Goal: Information Seeking & Learning: Learn about a topic

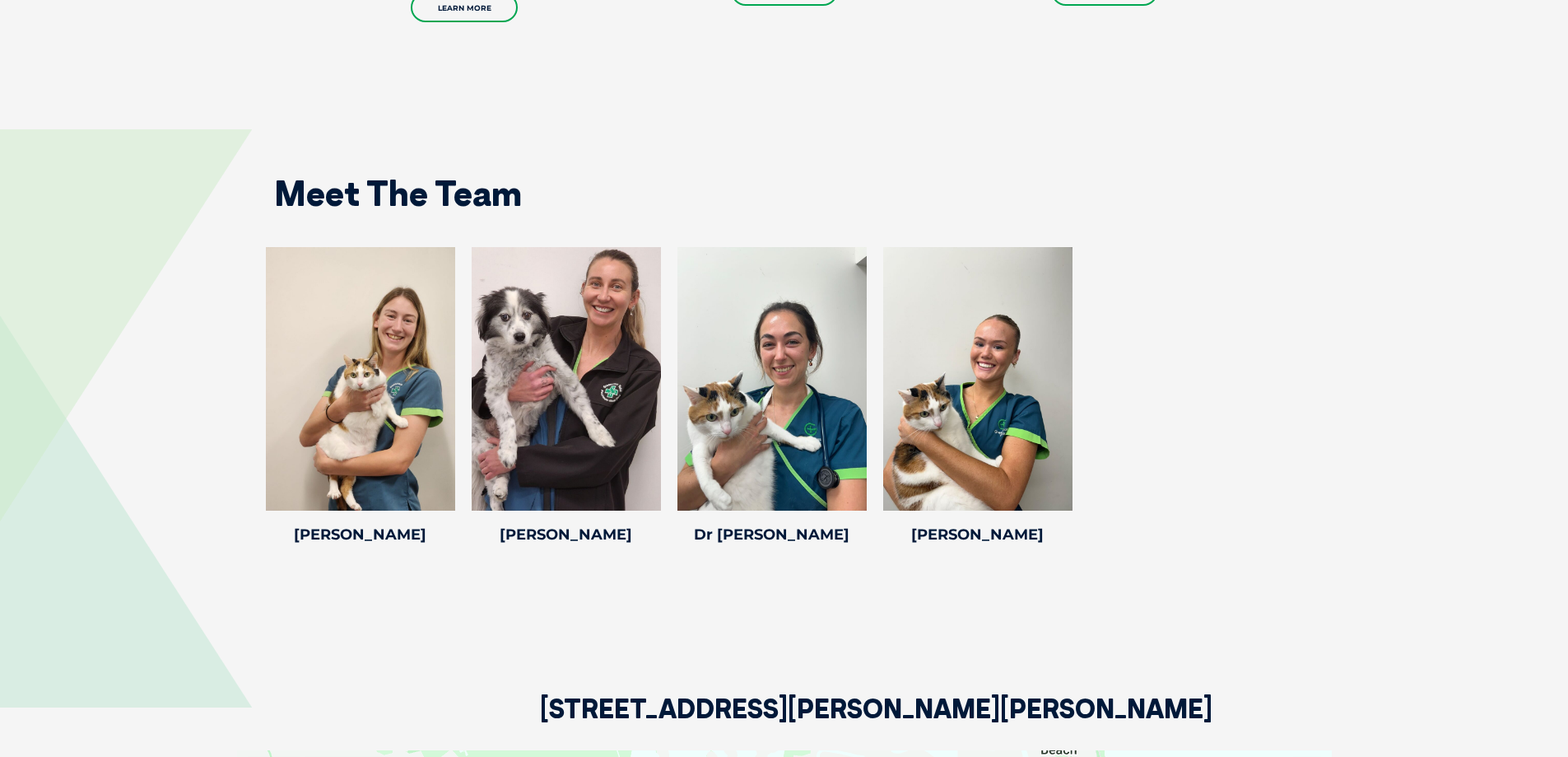
scroll to position [2305, 0]
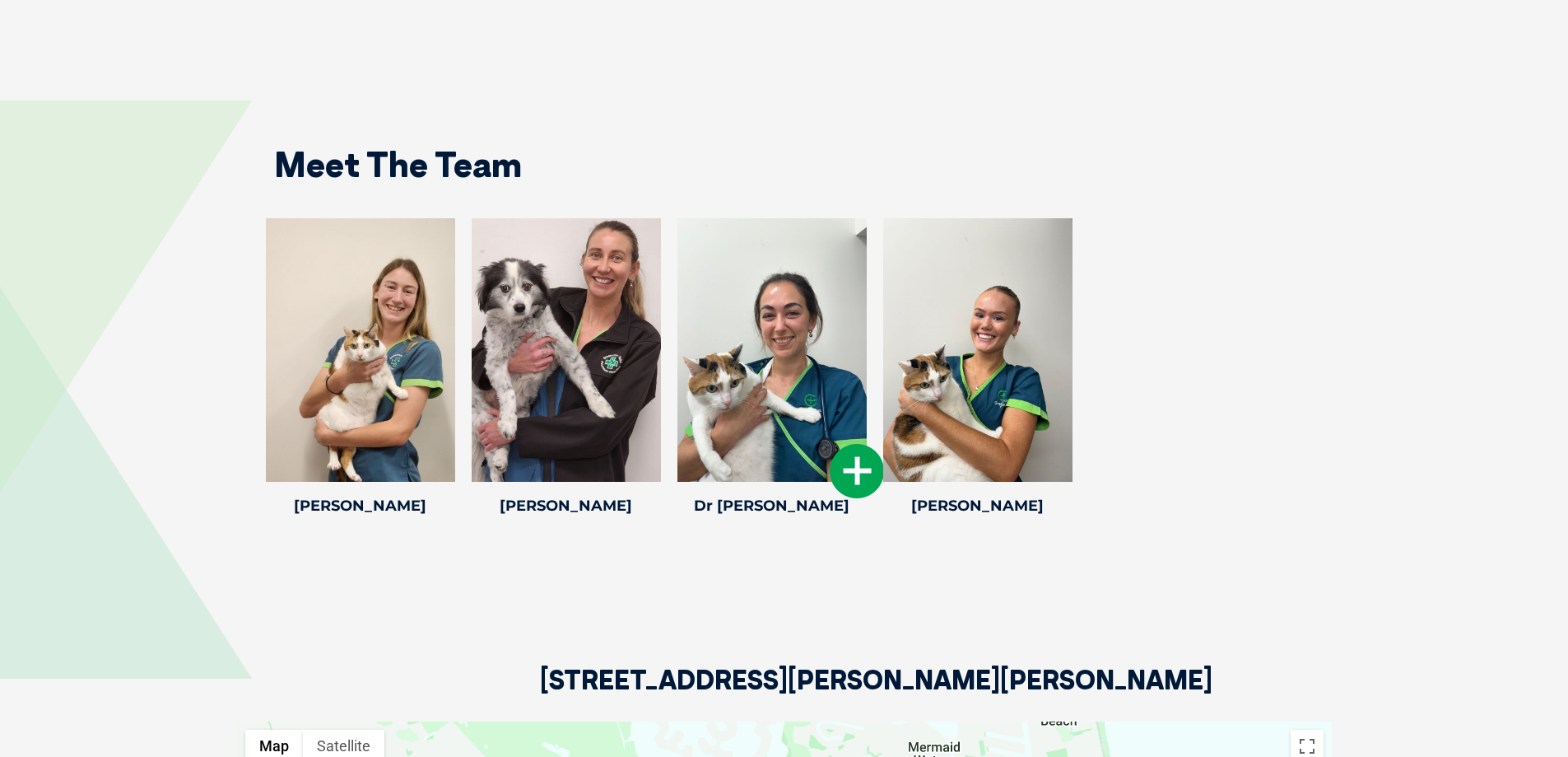
click at [856, 462] on icon at bounding box center [857, 471] width 54 height 54
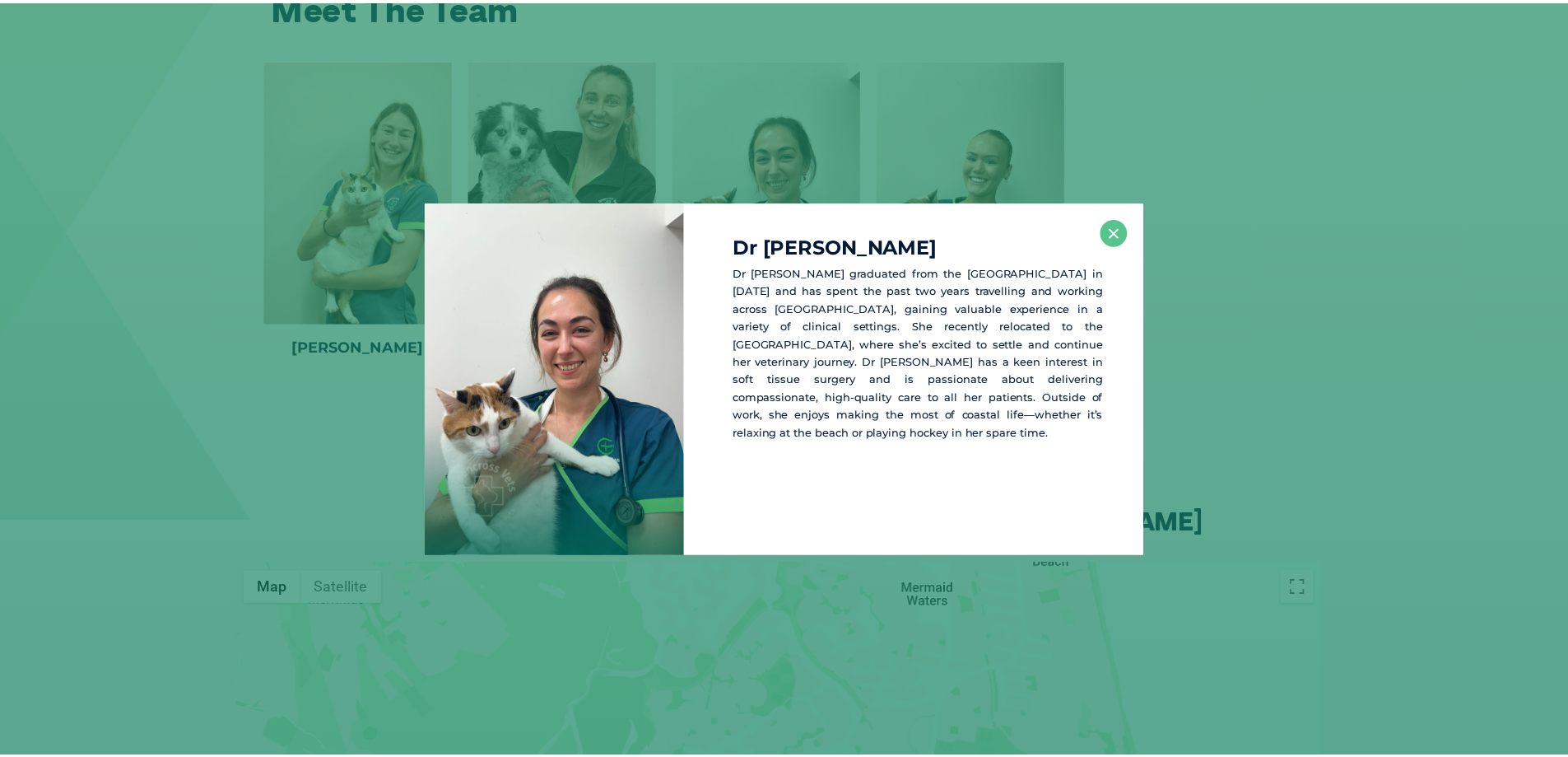
scroll to position [2477, 0]
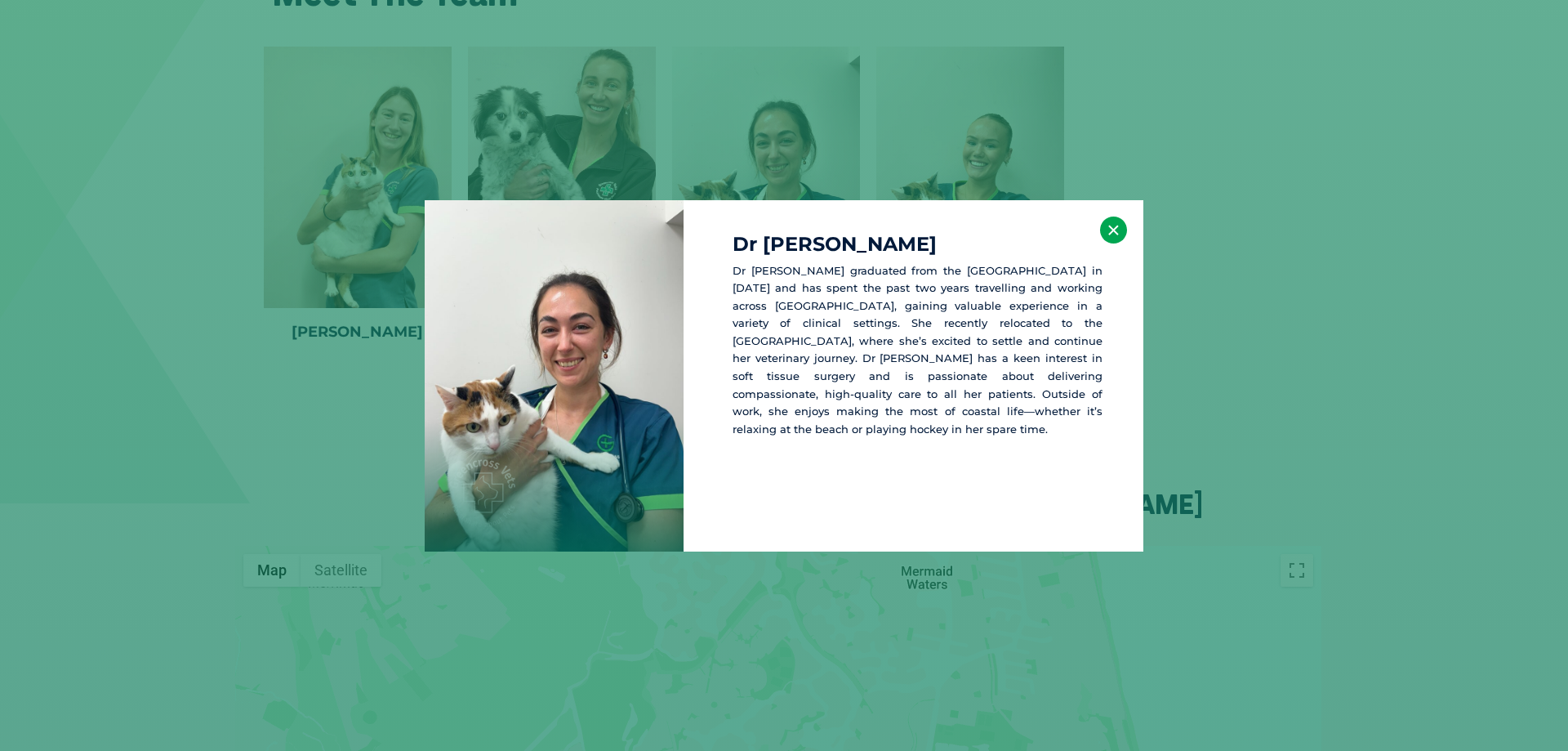
click at [1118, 234] on button "×" at bounding box center [1113, 229] width 27 height 27
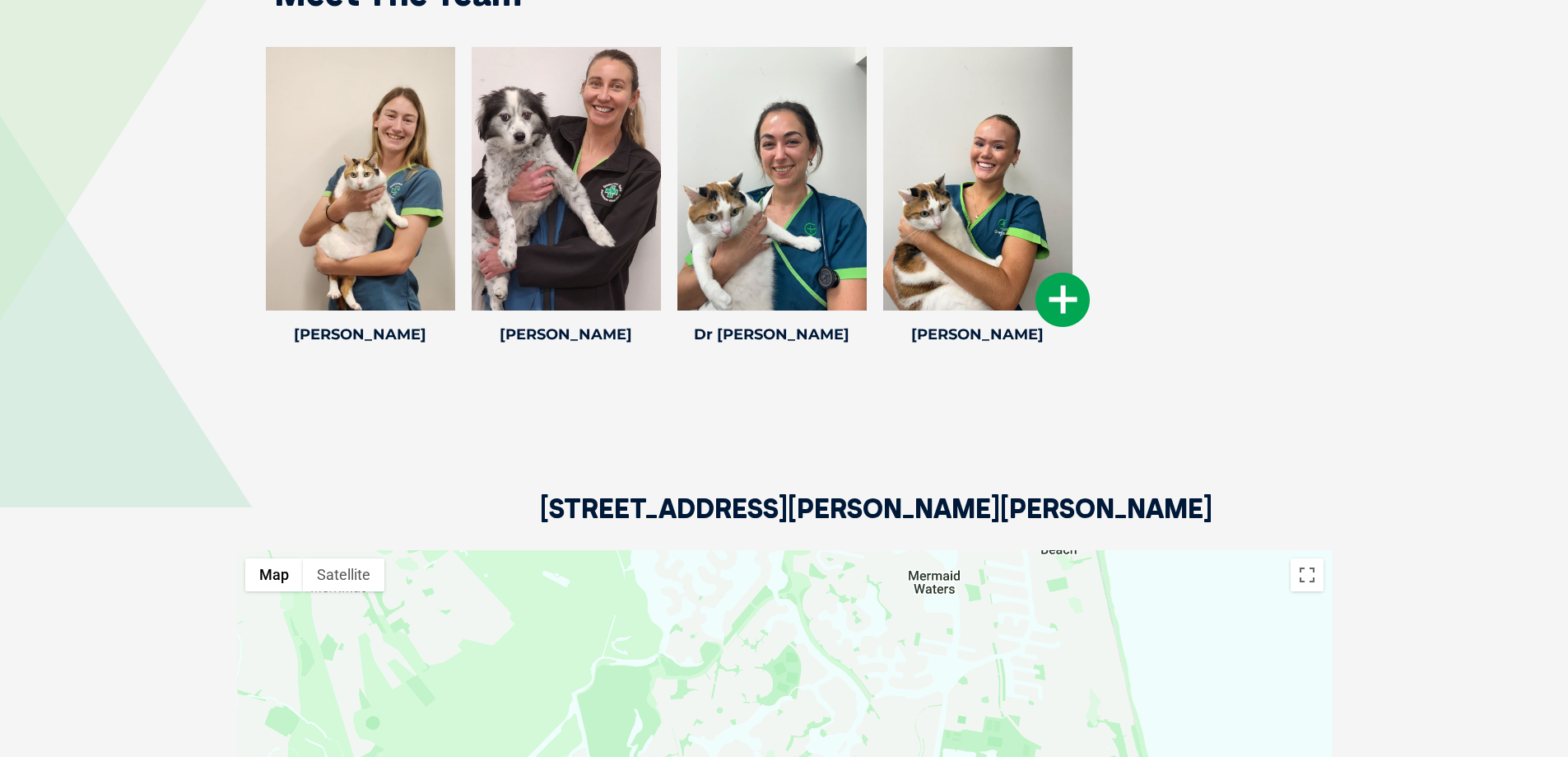
click at [1066, 286] on icon at bounding box center [1062, 299] width 54 height 54
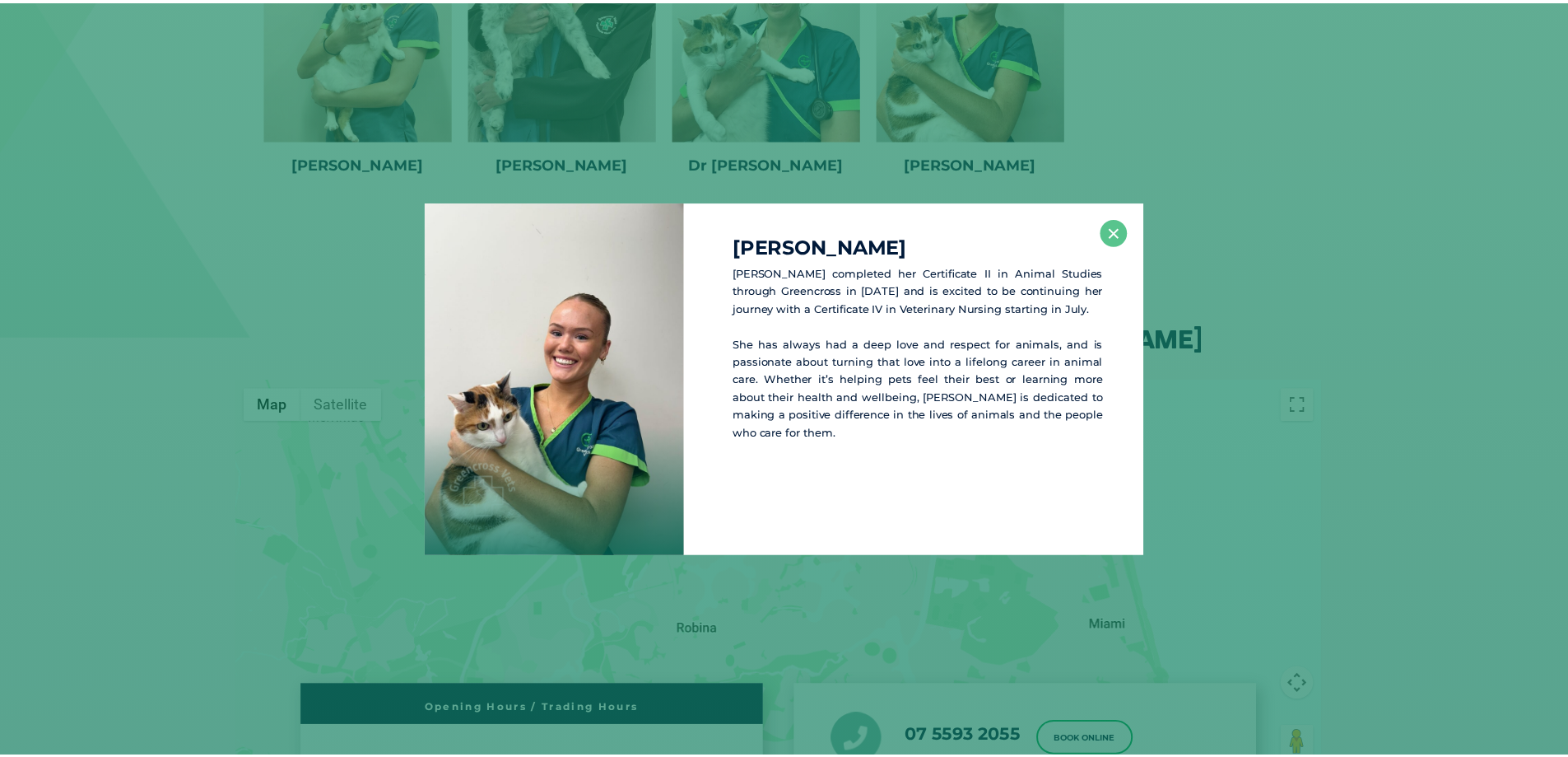
scroll to position [2647, 0]
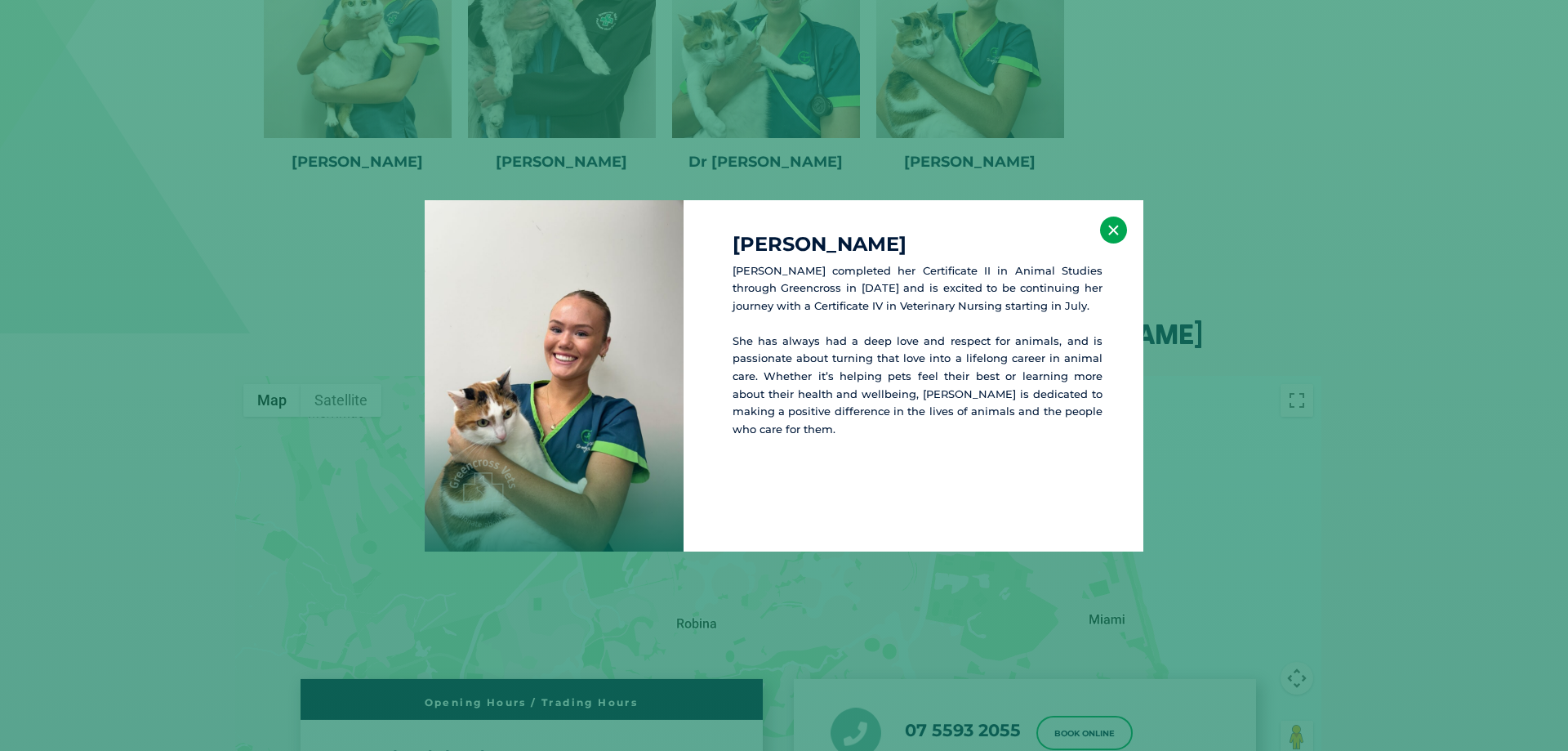
click at [1116, 231] on button "×" at bounding box center [1113, 229] width 27 height 27
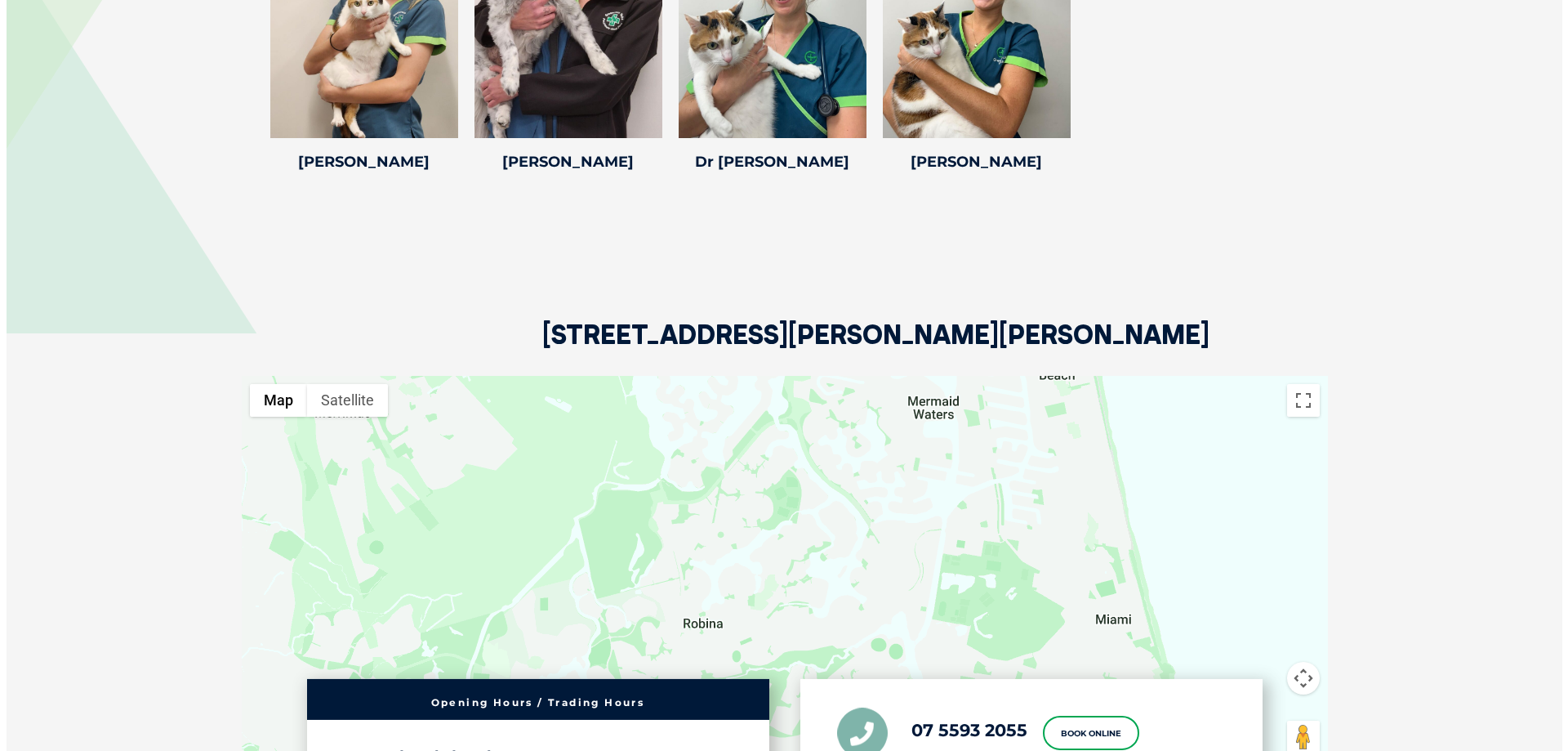
scroll to position [2463, 0]
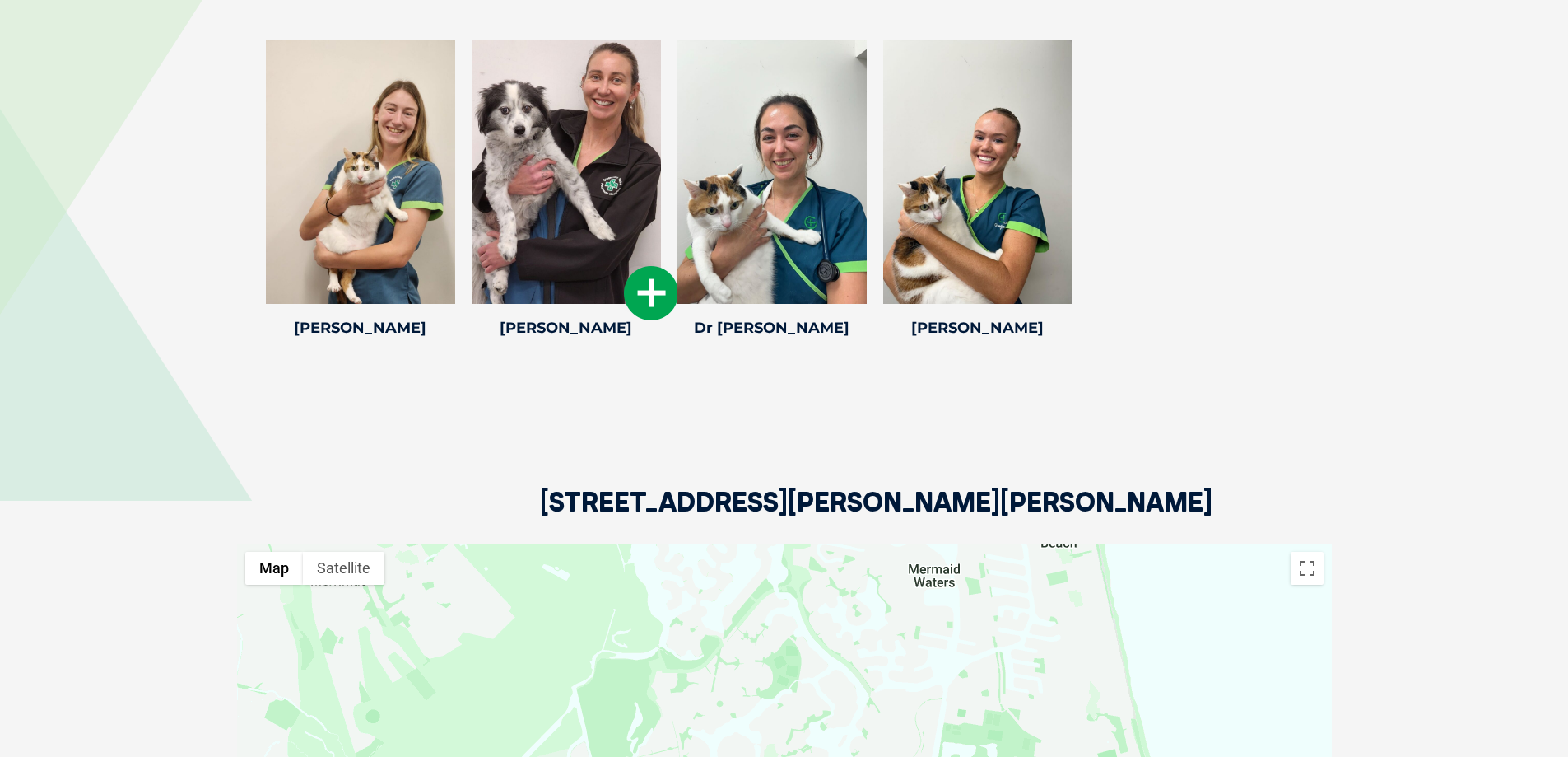
click at [662, 266] on icon at bounding box center [651, 293] width 54 height 54
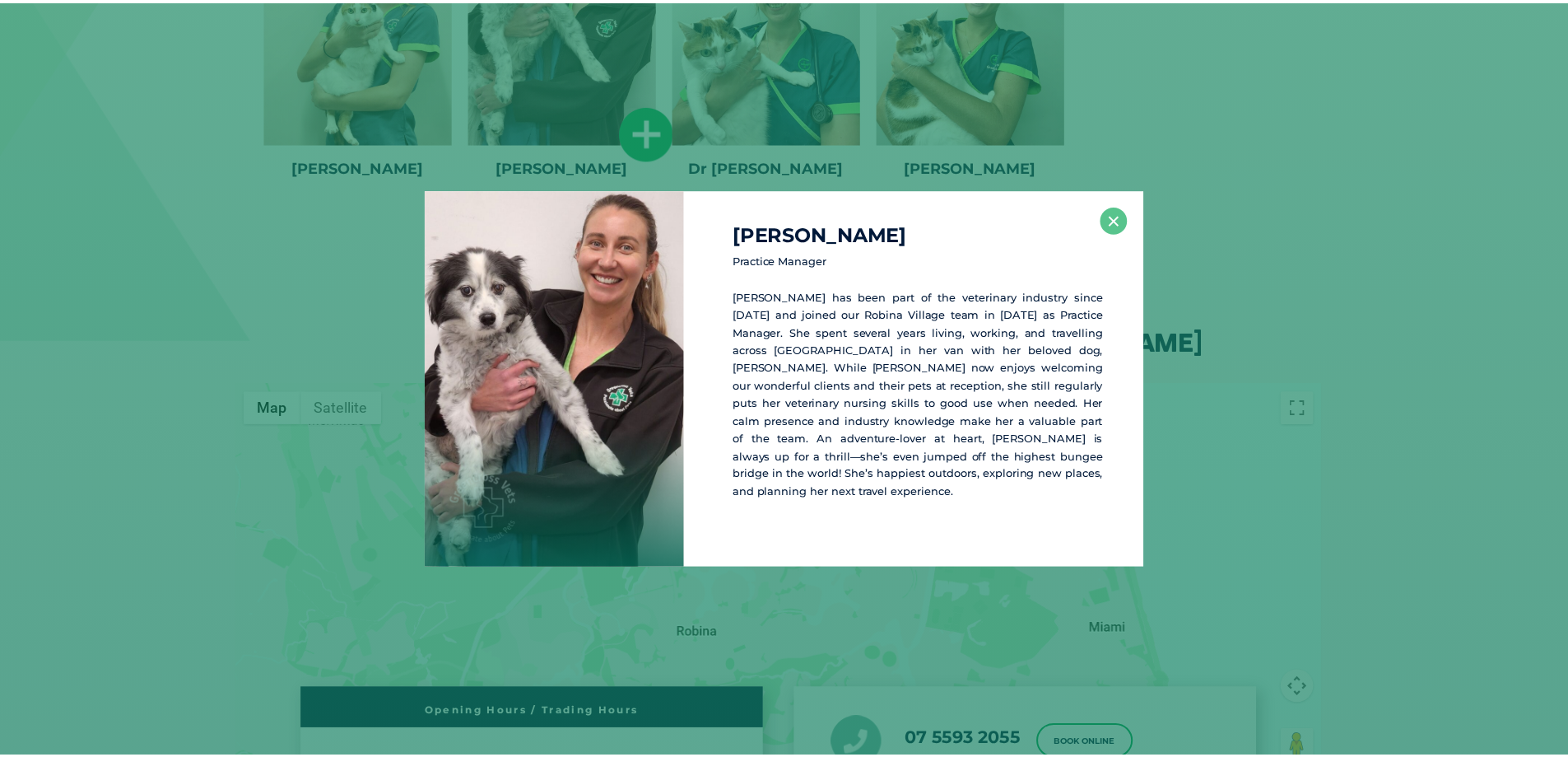
scroll to position [2652, 0]
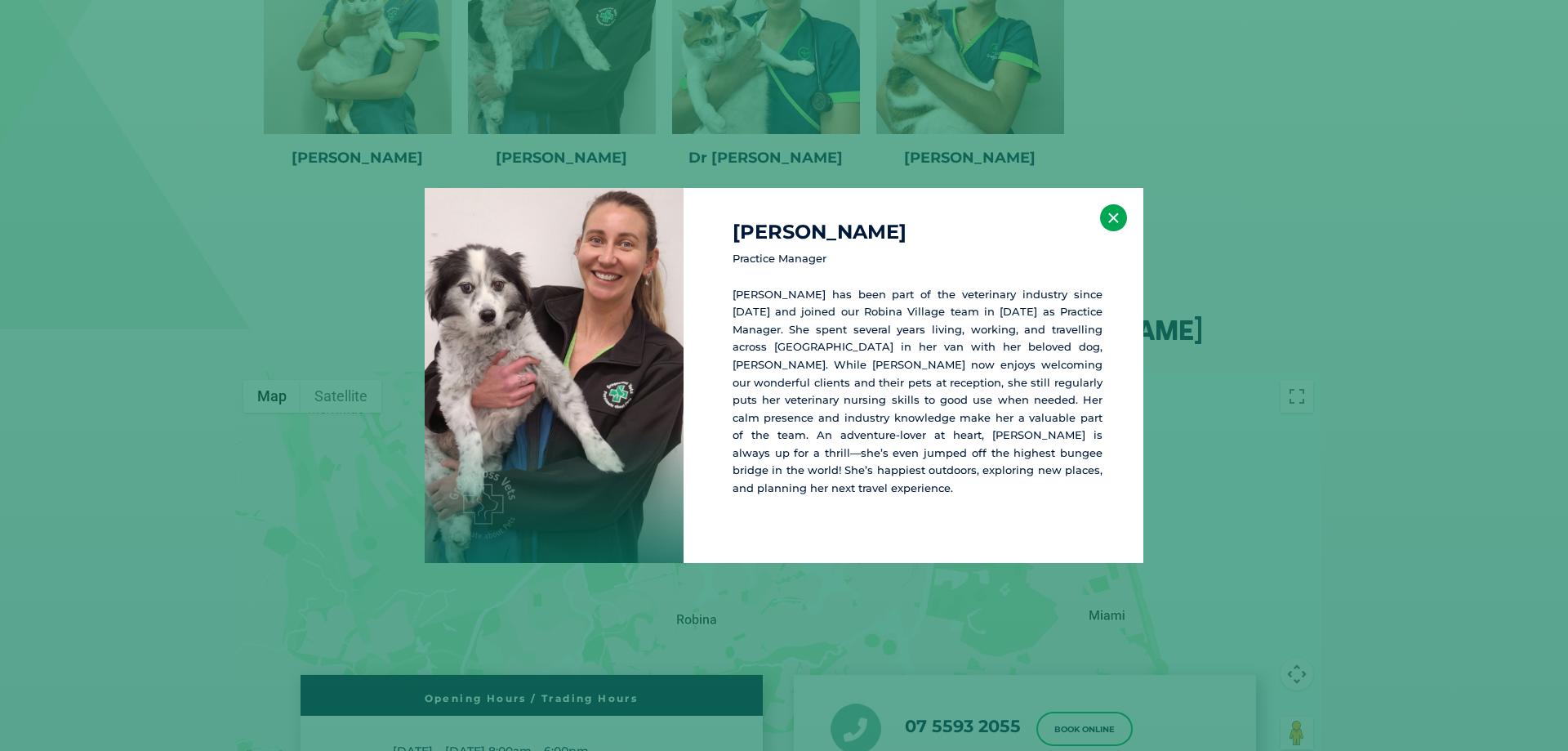
click at [1119, 231] on button "×" at bounding box center [1113, 217] width 27 height 27
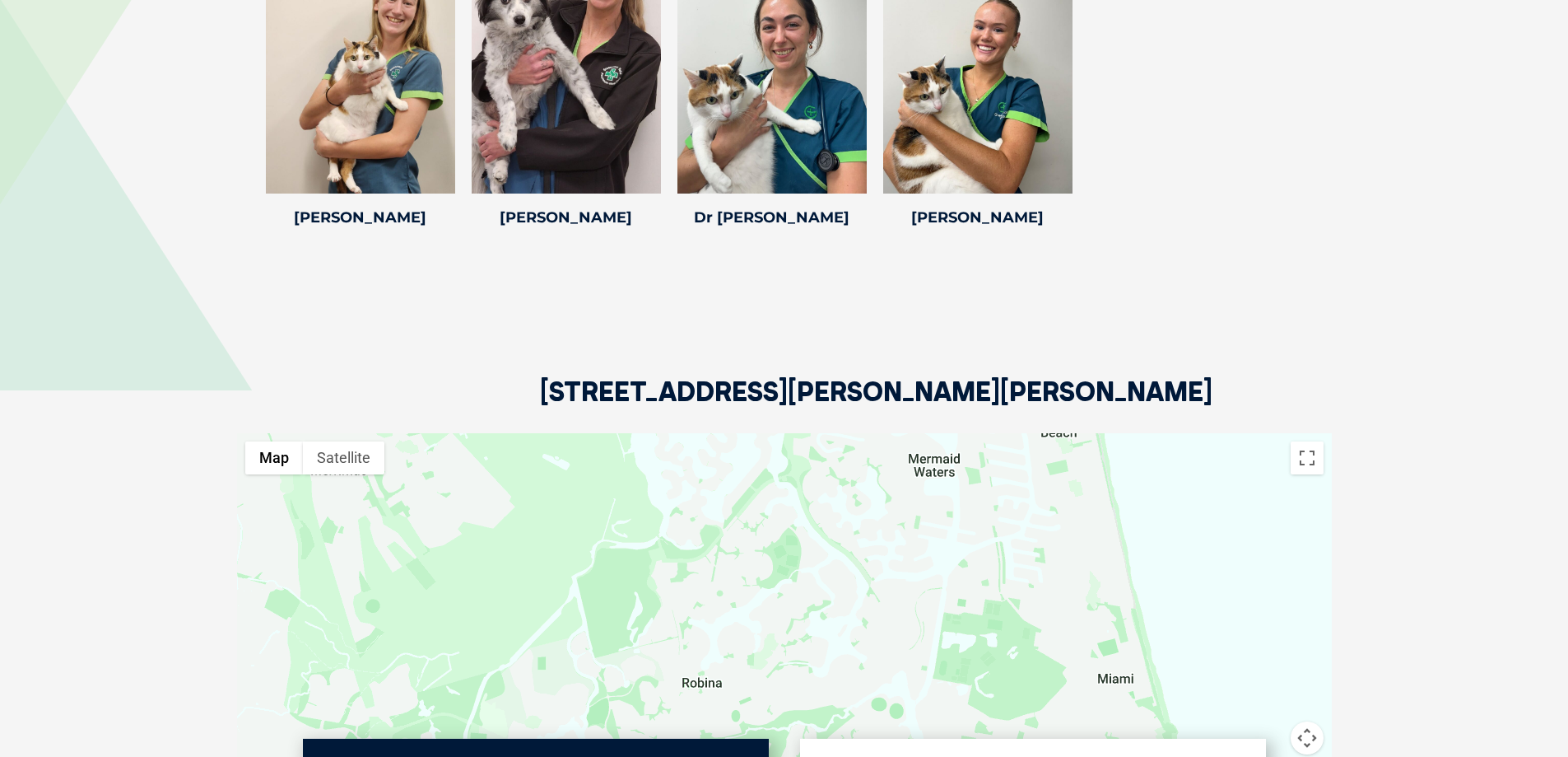
scroll to position [2487, 0]
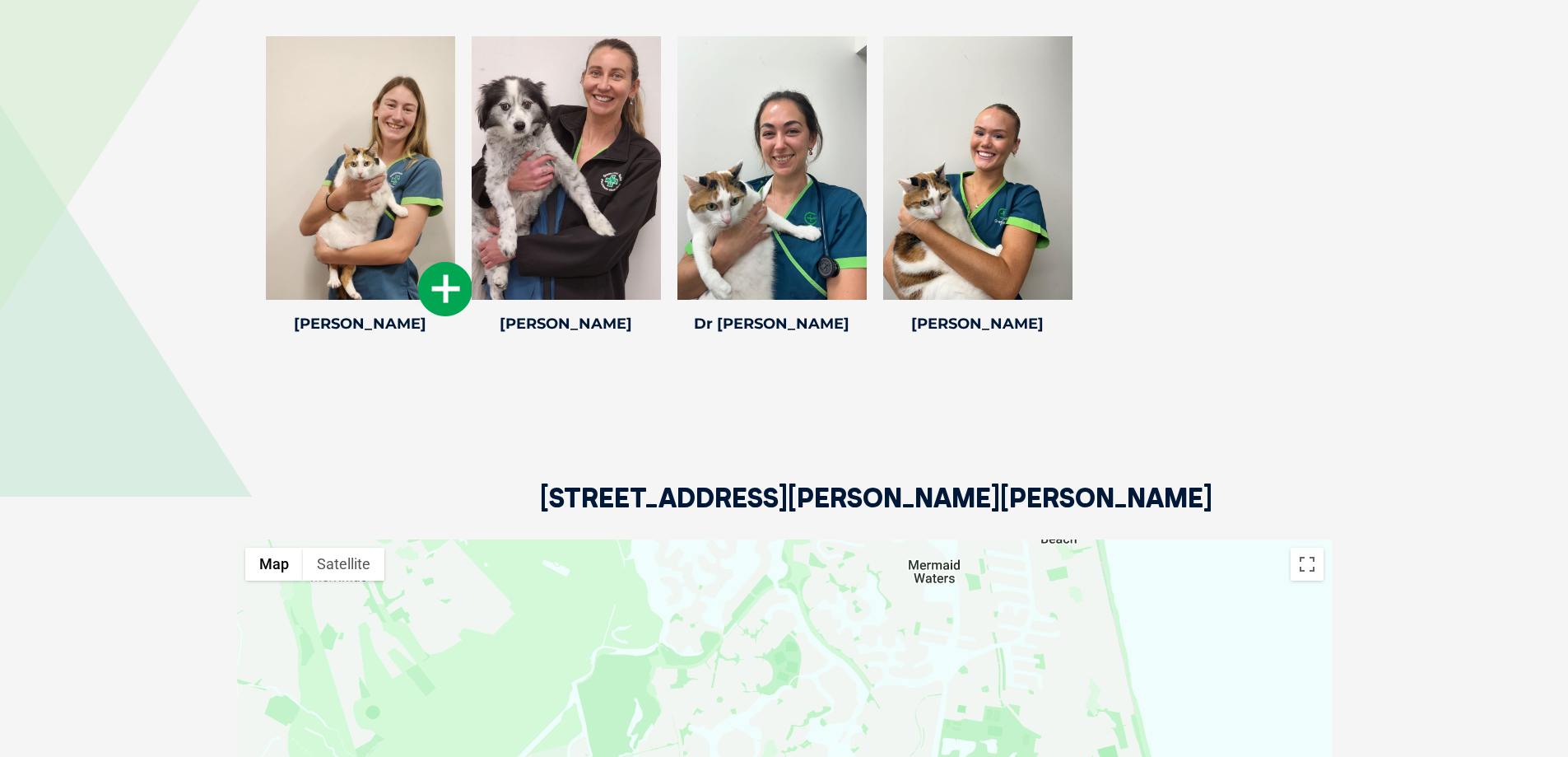
click at [437, 277] on icon at bounding box center [445, 289] width 54 height 54
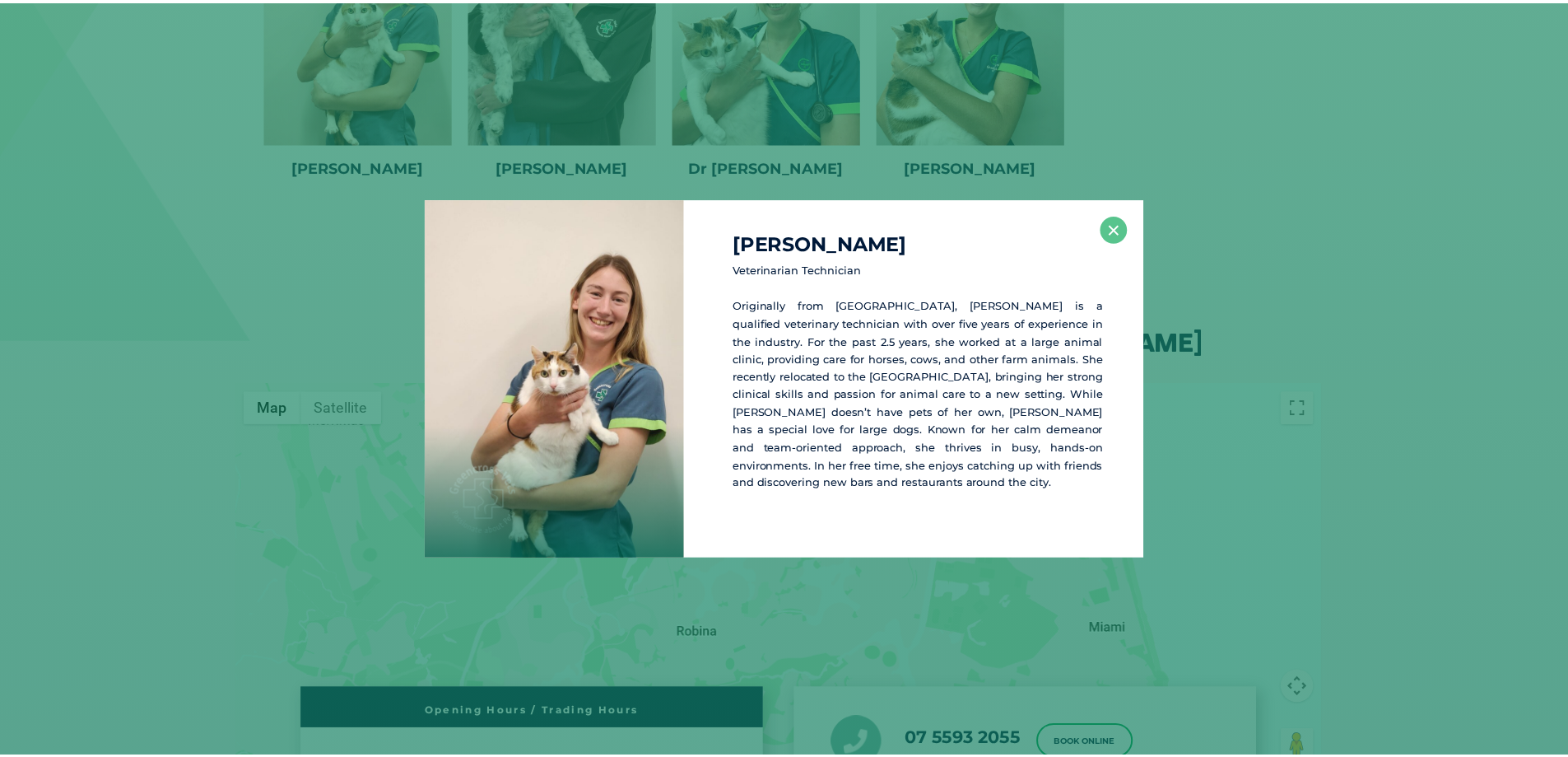
scroll to position [2659, 0]
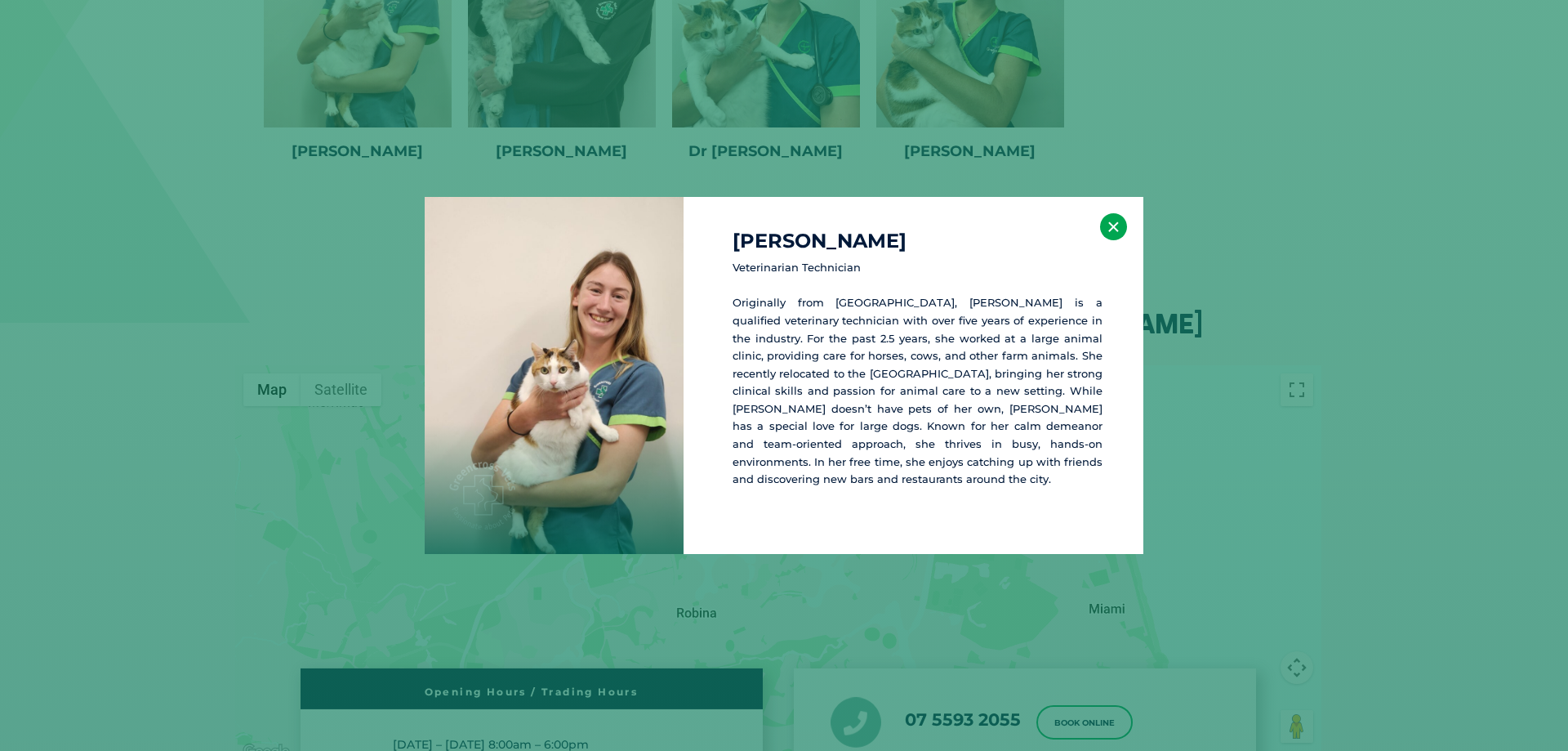
click at [1117, 234] on button "×" at bounding box center [1113, 227] width 27 height 27
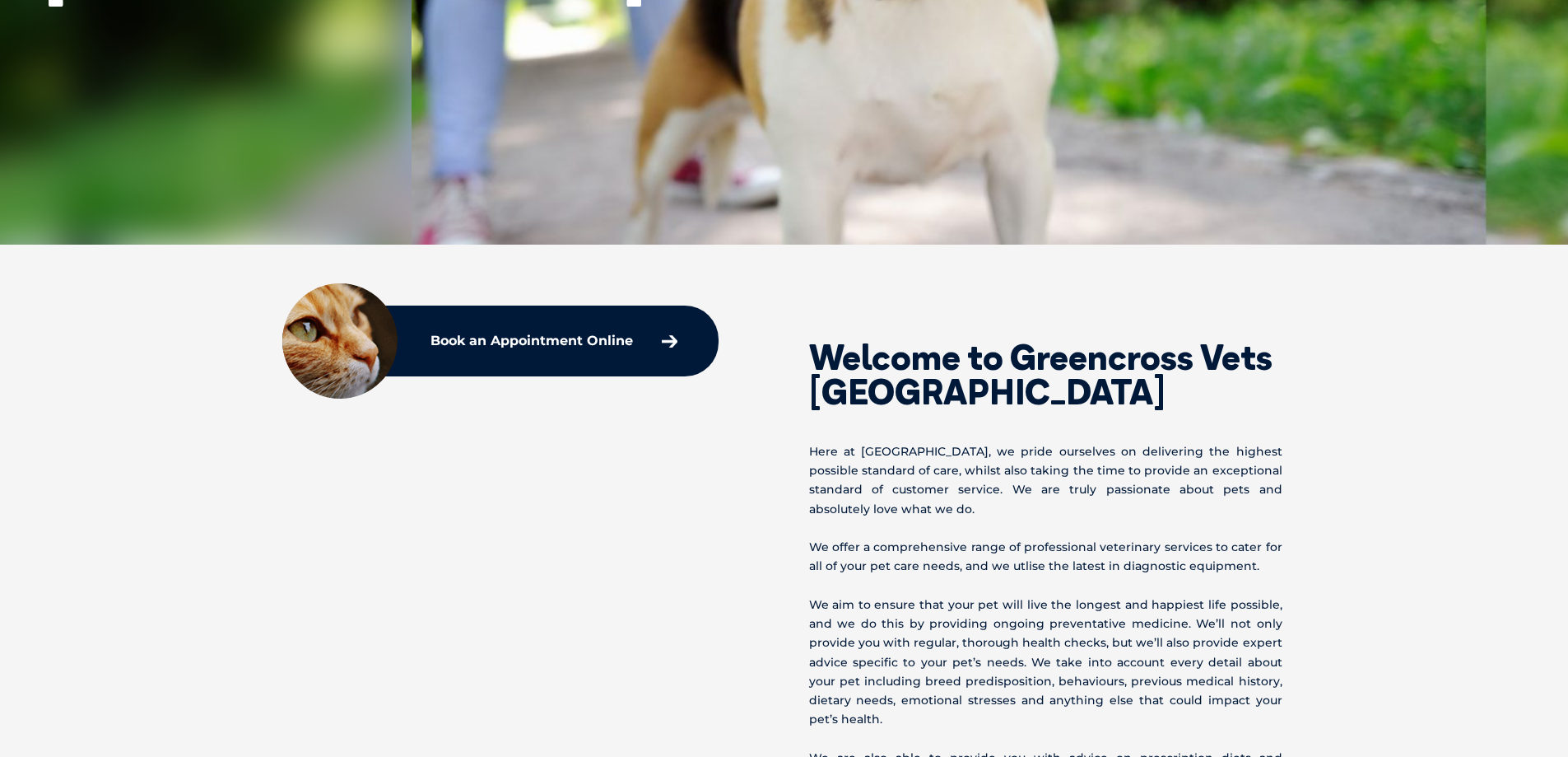
scroll to position [0, 0]
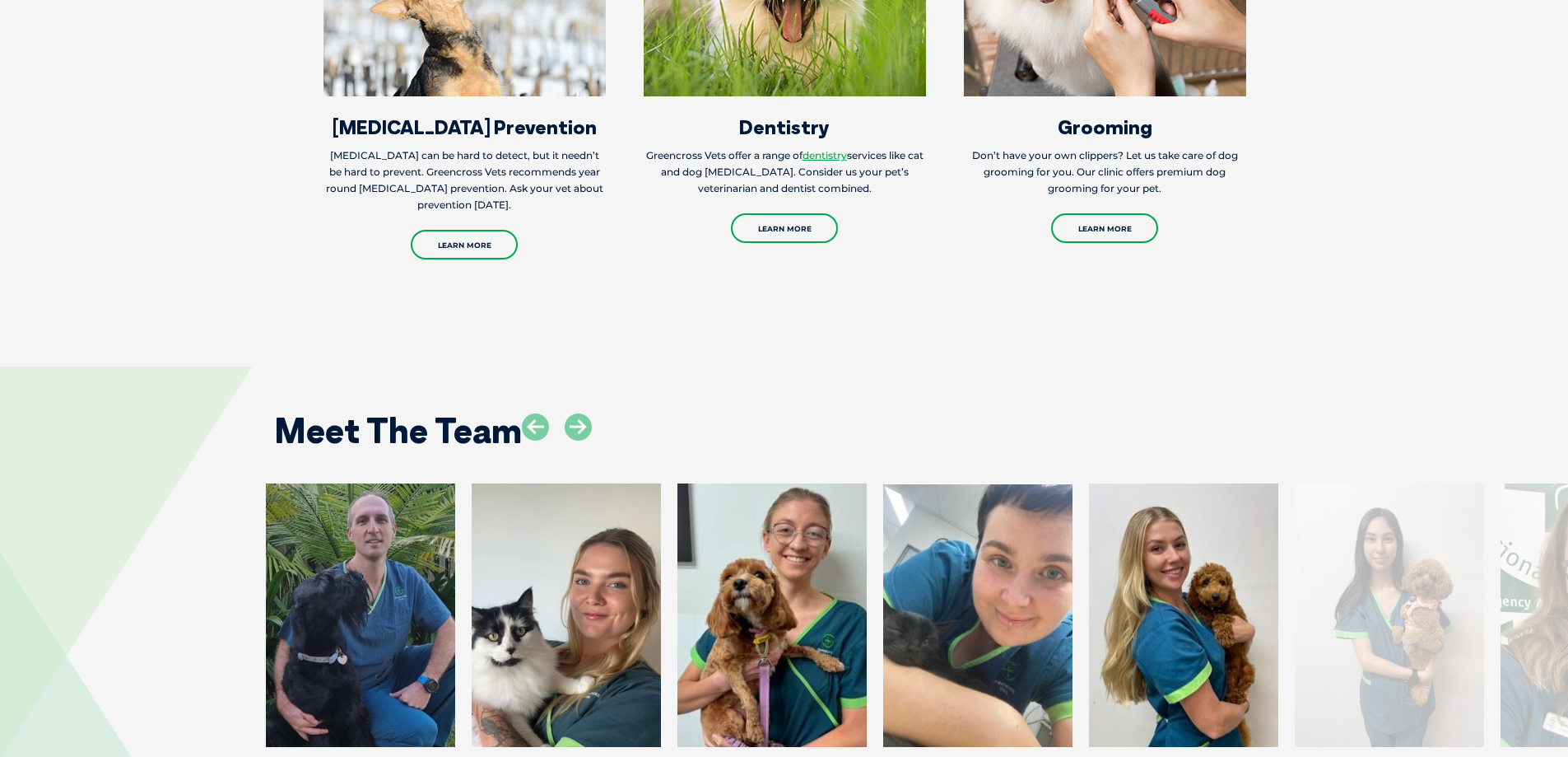
scroll to position [3211, 0]
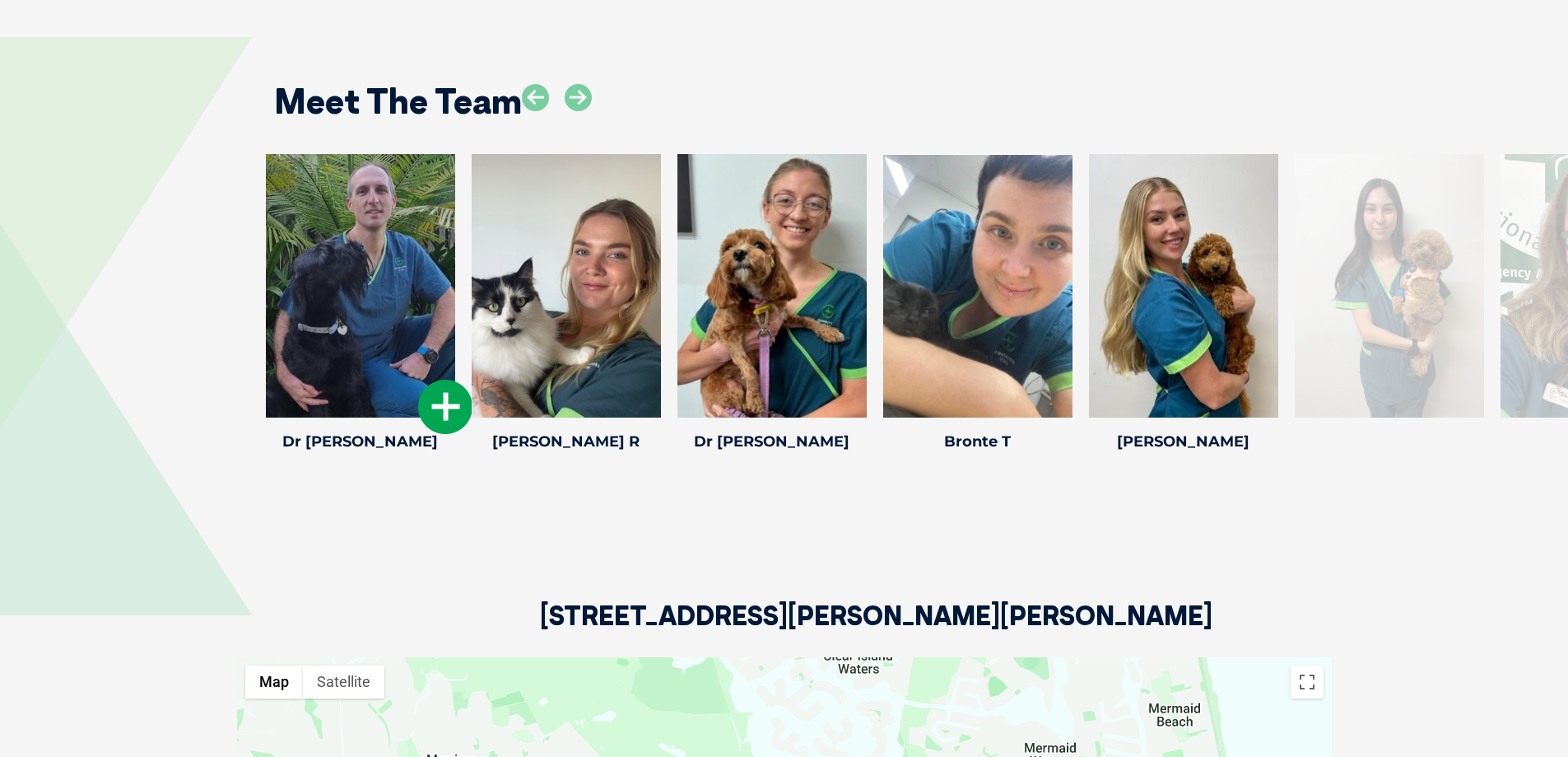
click at [444, 380] on icon at bounding box center [445, 407] width 54 height 54
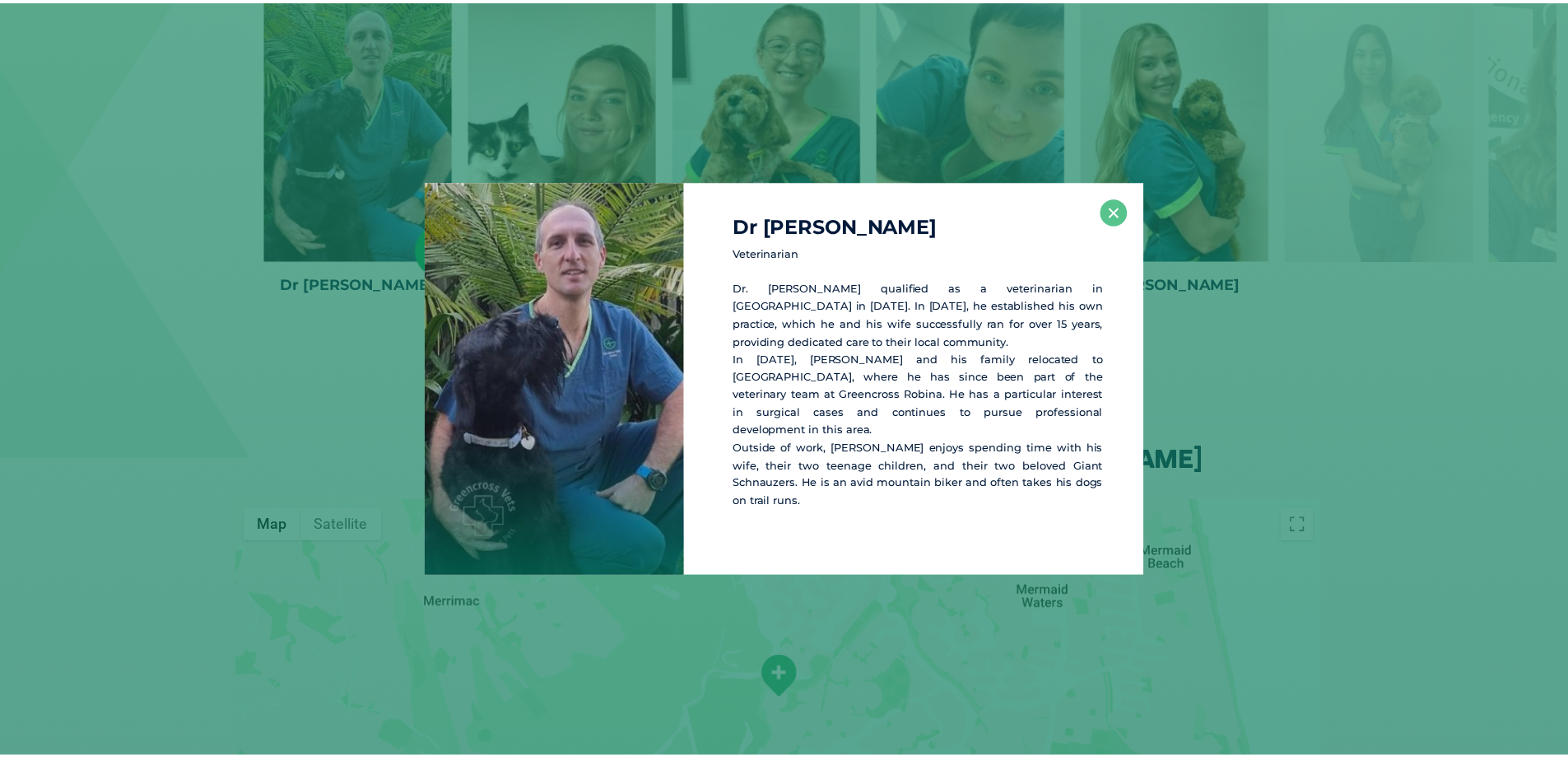
scroll to position [3380, 0]
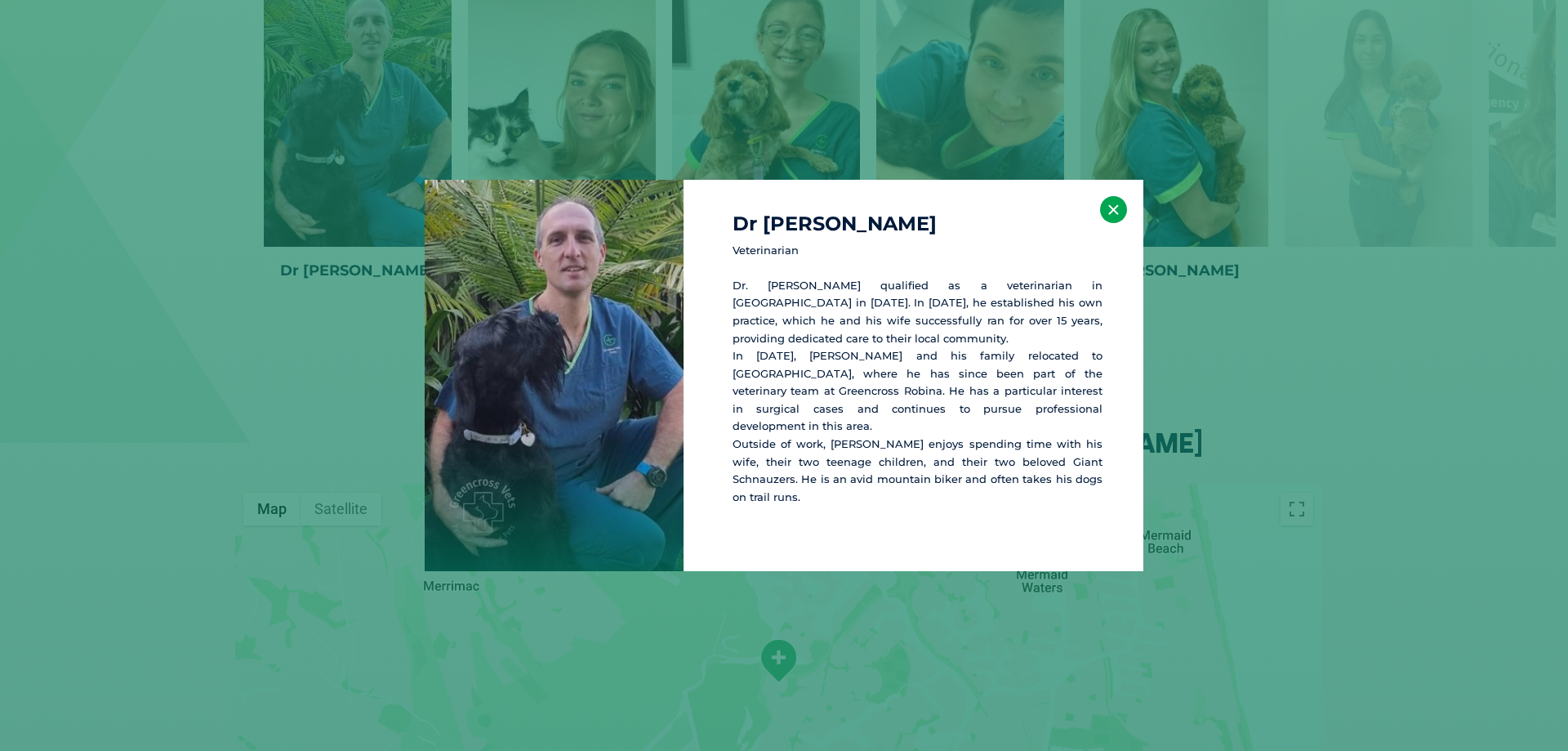
click at [1116, 223] on button "×" at bounding box center [1113, 209] width 27 height 27
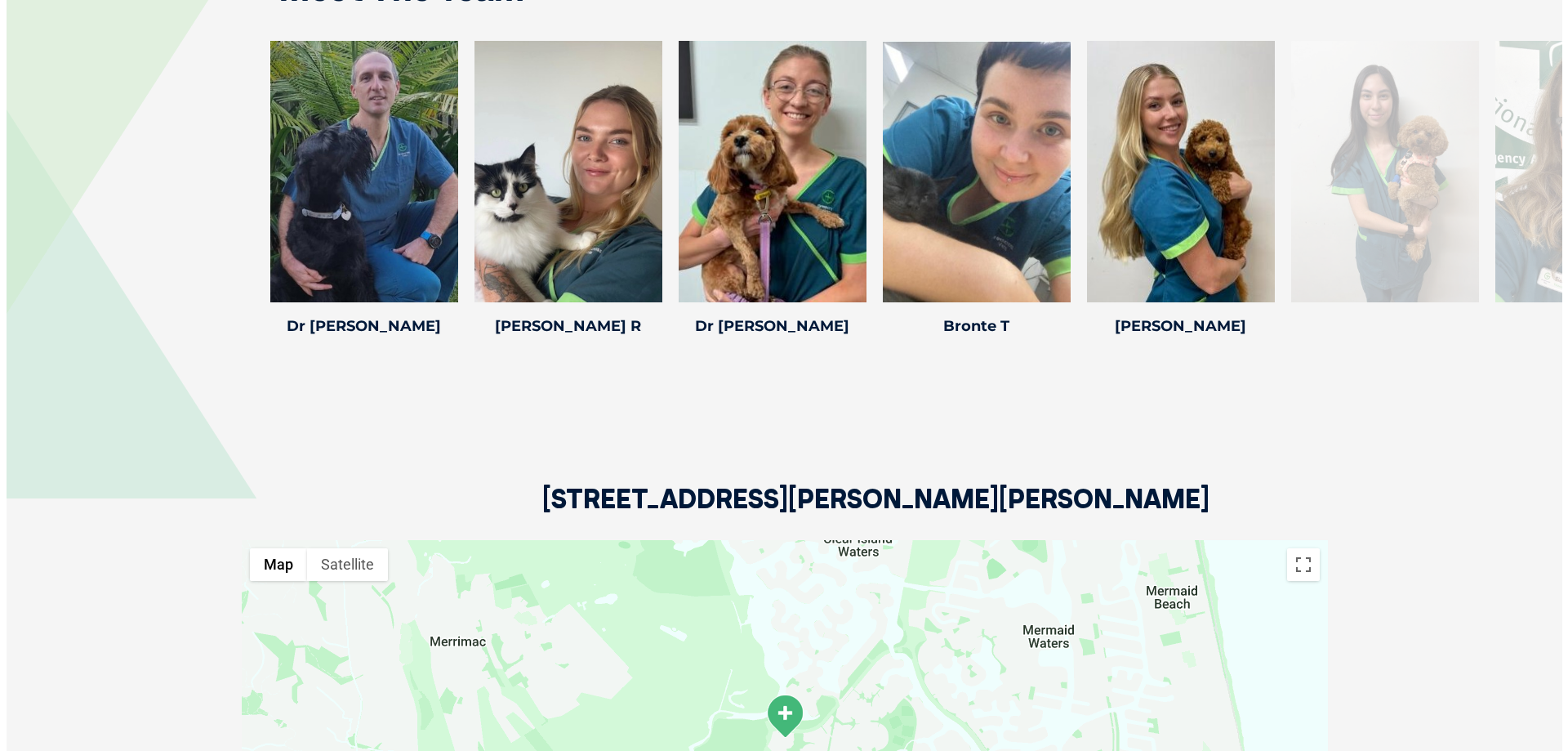
scroll to position [3271, 0]
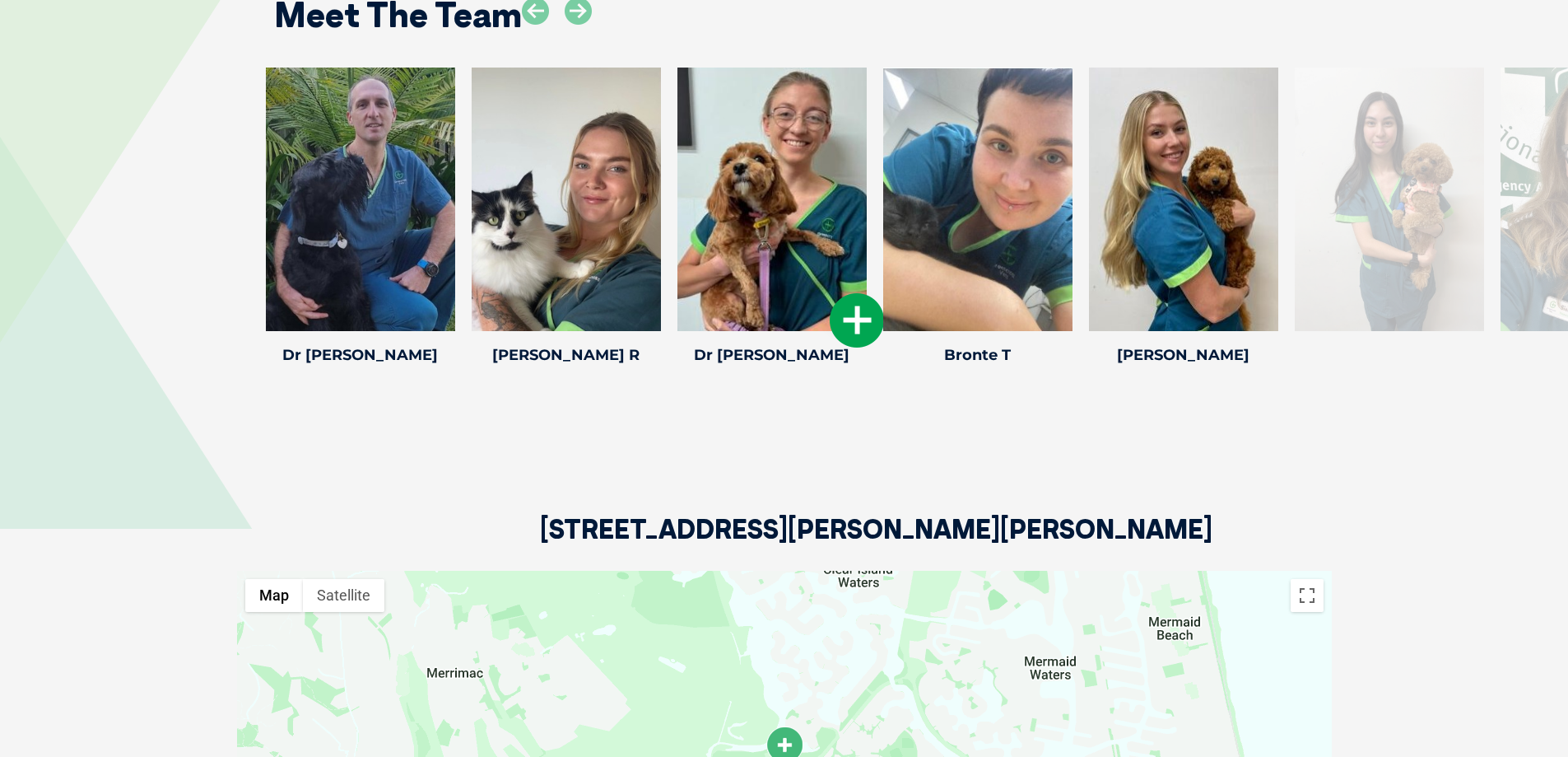
click at [858, 293] on icon at bounding box center [857, 320] width 54 height 54
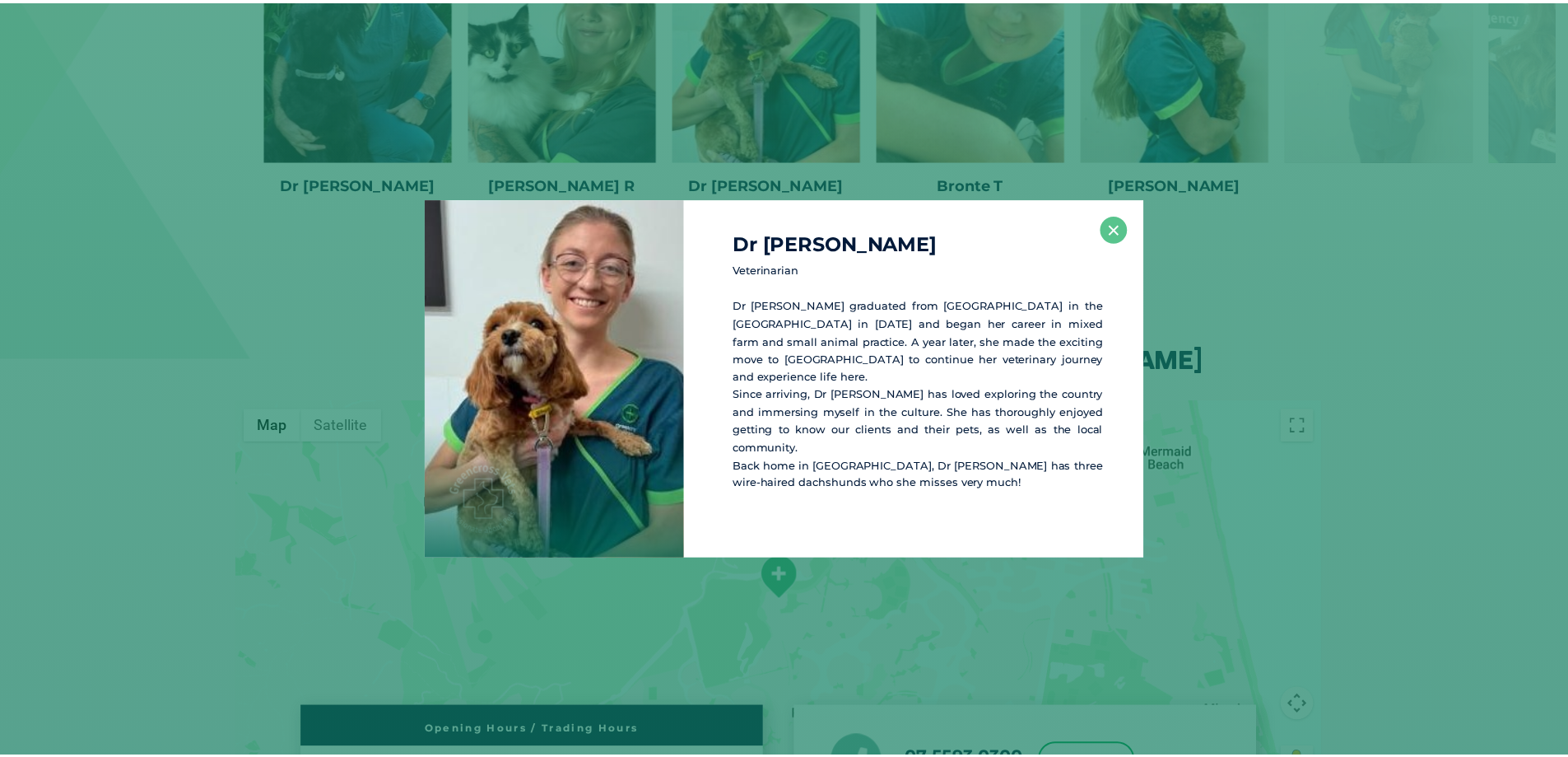
scroll to position [3468, 0]
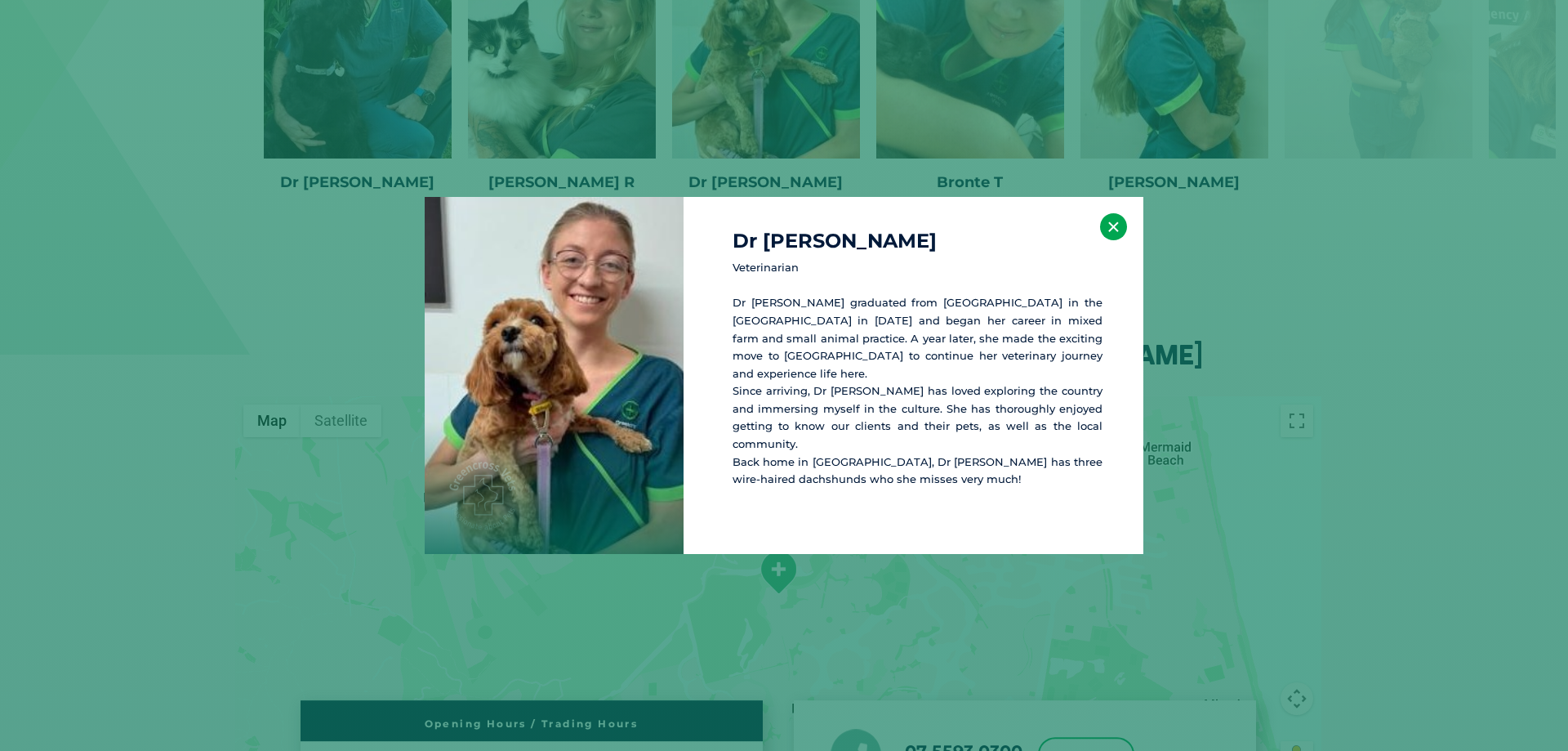
click at [1113, 233] on button "×" at bounding box center [1113, 227] width 27 height 27
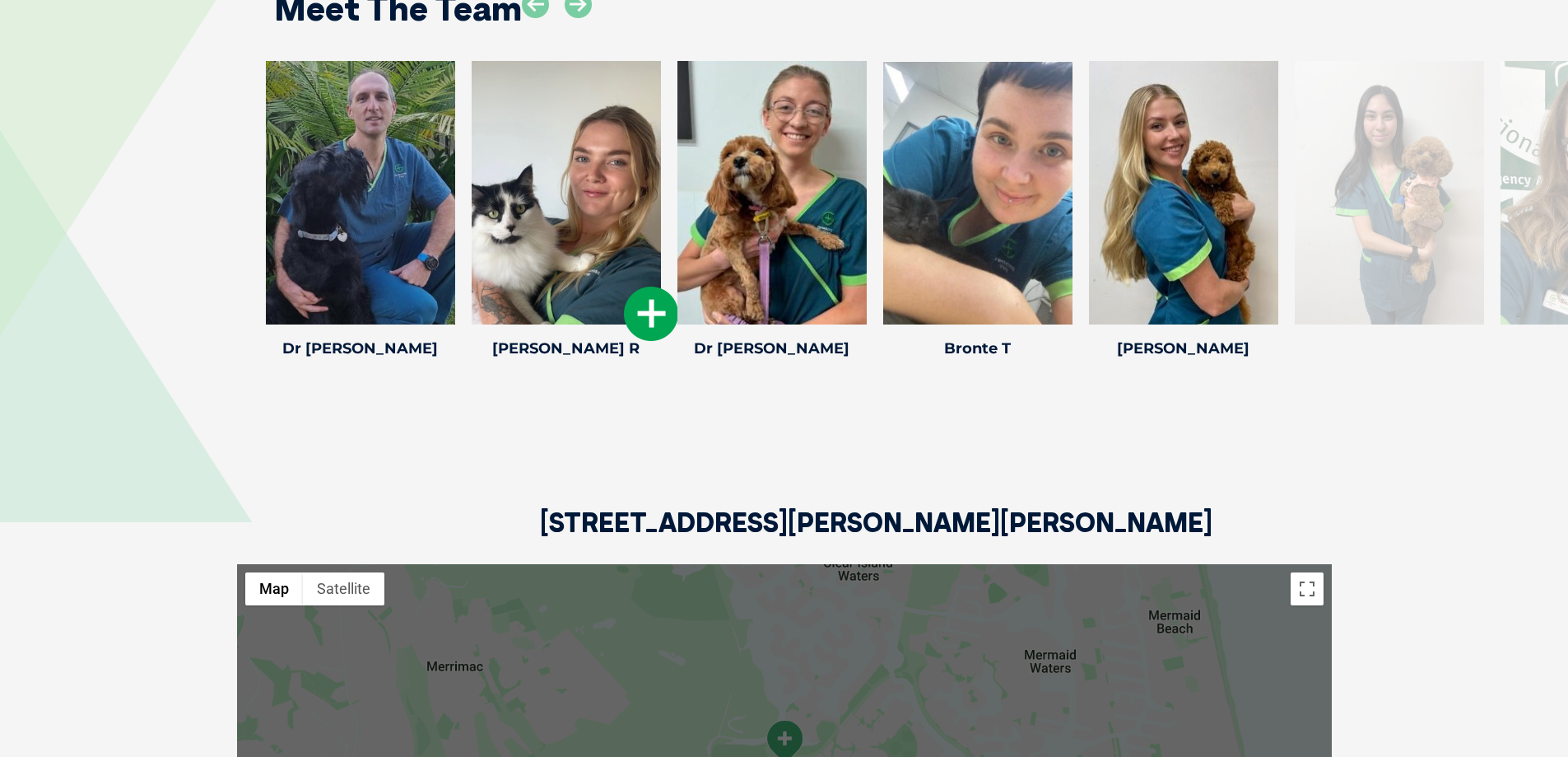
click at [654, 286] on icon at bounding box center [651, 313] width 54 height 54
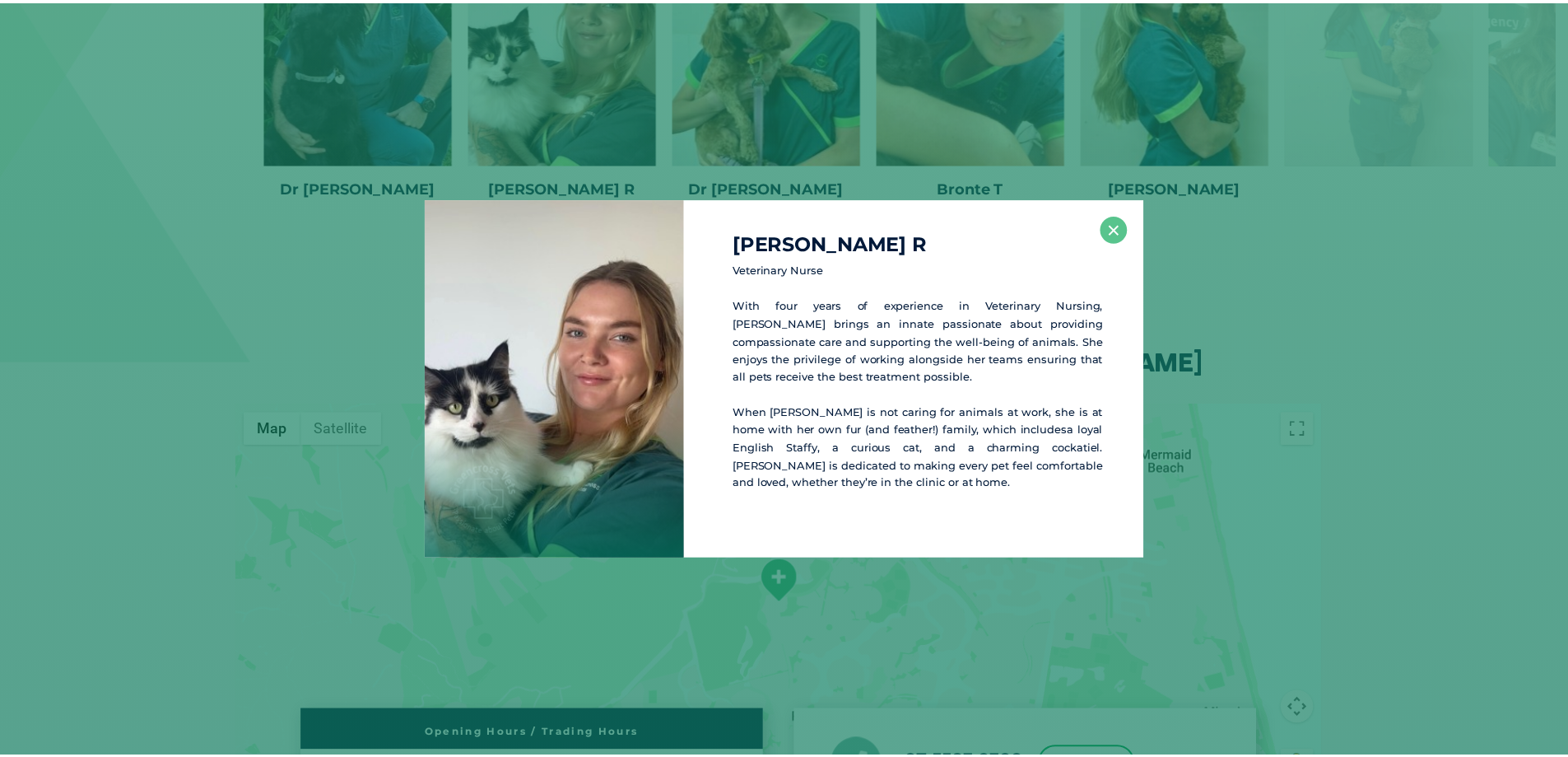
scroll to position [3473, 0]
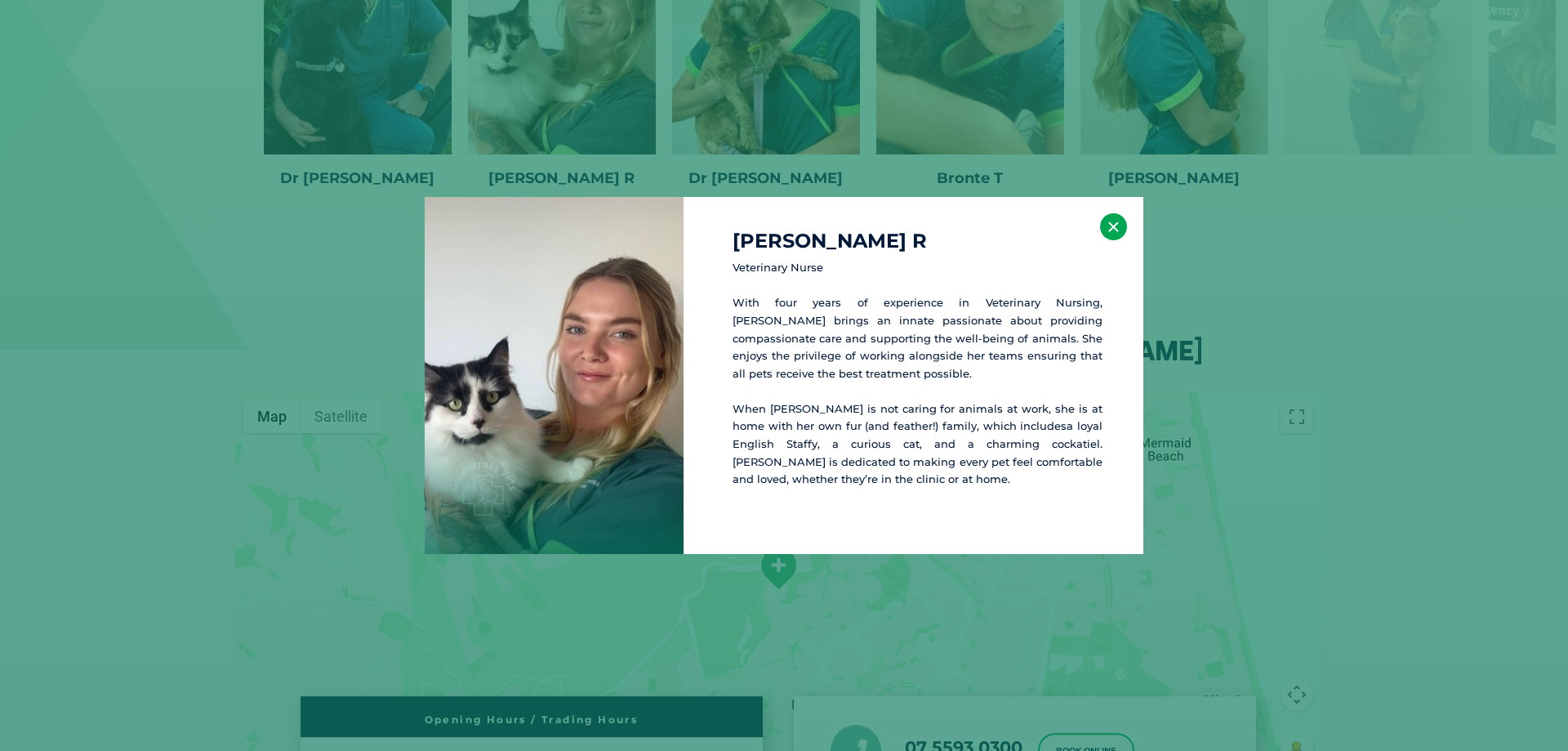
click at [1116, 222] on button "×" at bounding box center [1113, 227] width 27 height 27
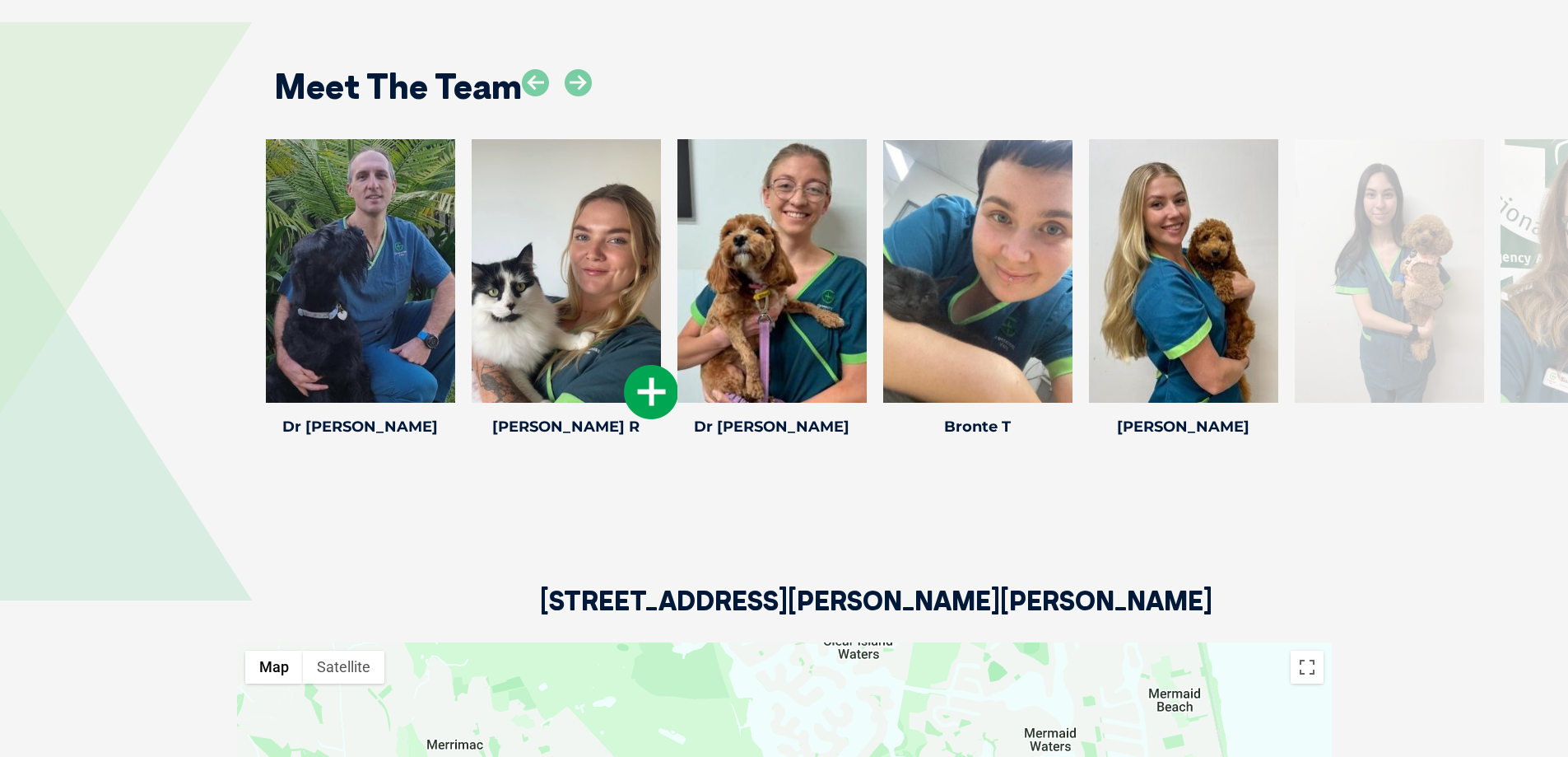
click at [644, 365] on icon at bounding box center [651, 392] width 54 height 54
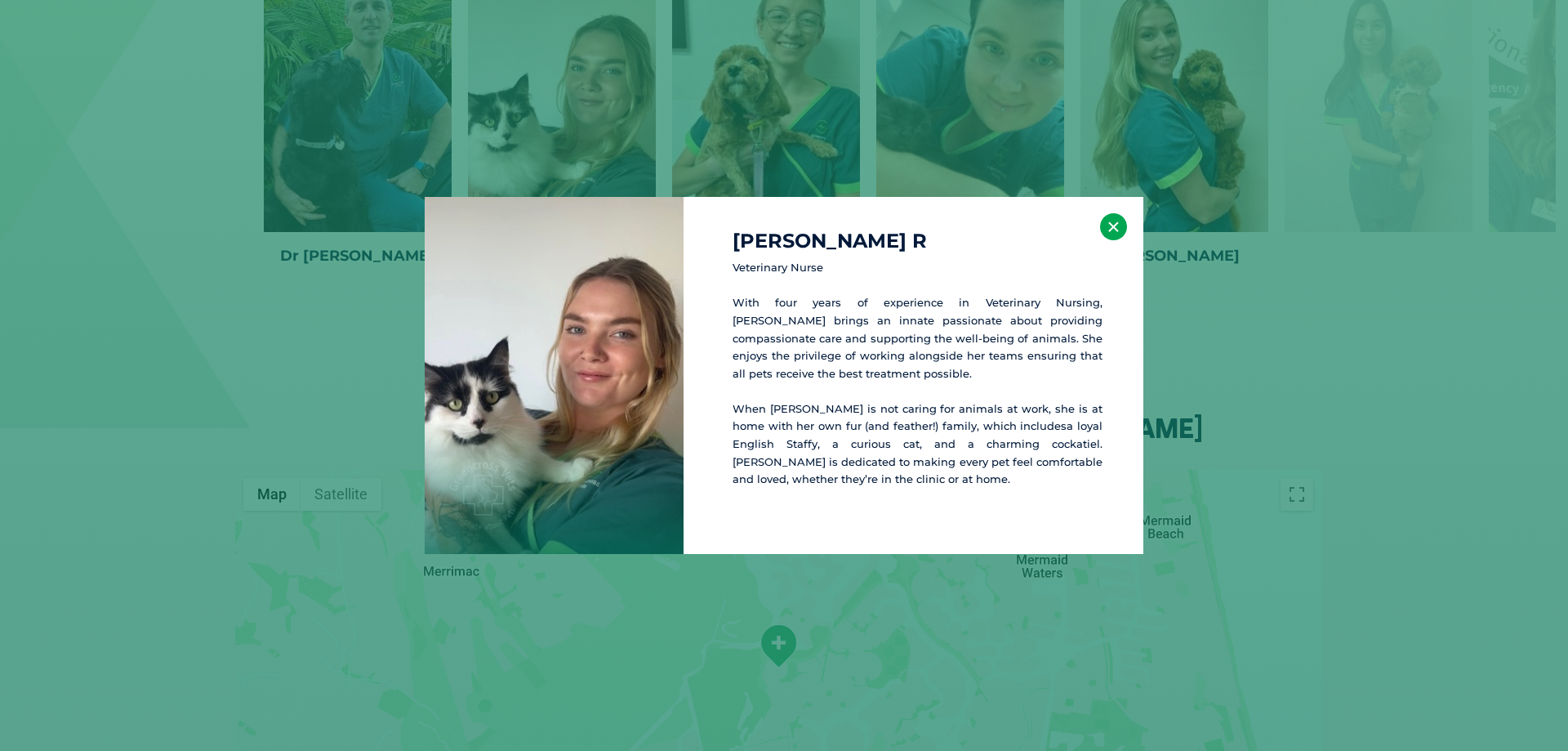
click at [1118, 226] on button "×" at bounding box center [1113, 227] width 27 height 27
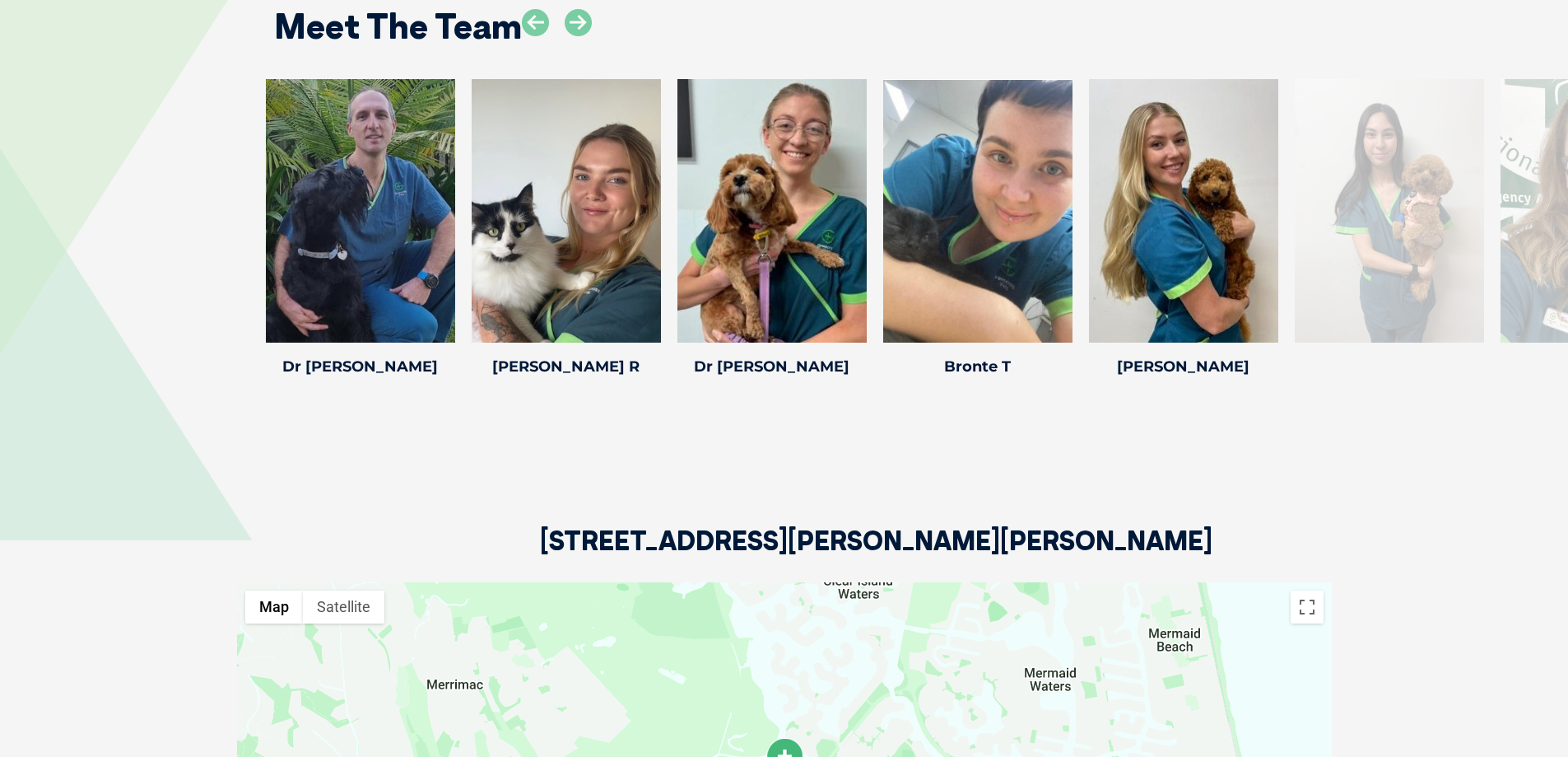
scroll to position [3147, 0]
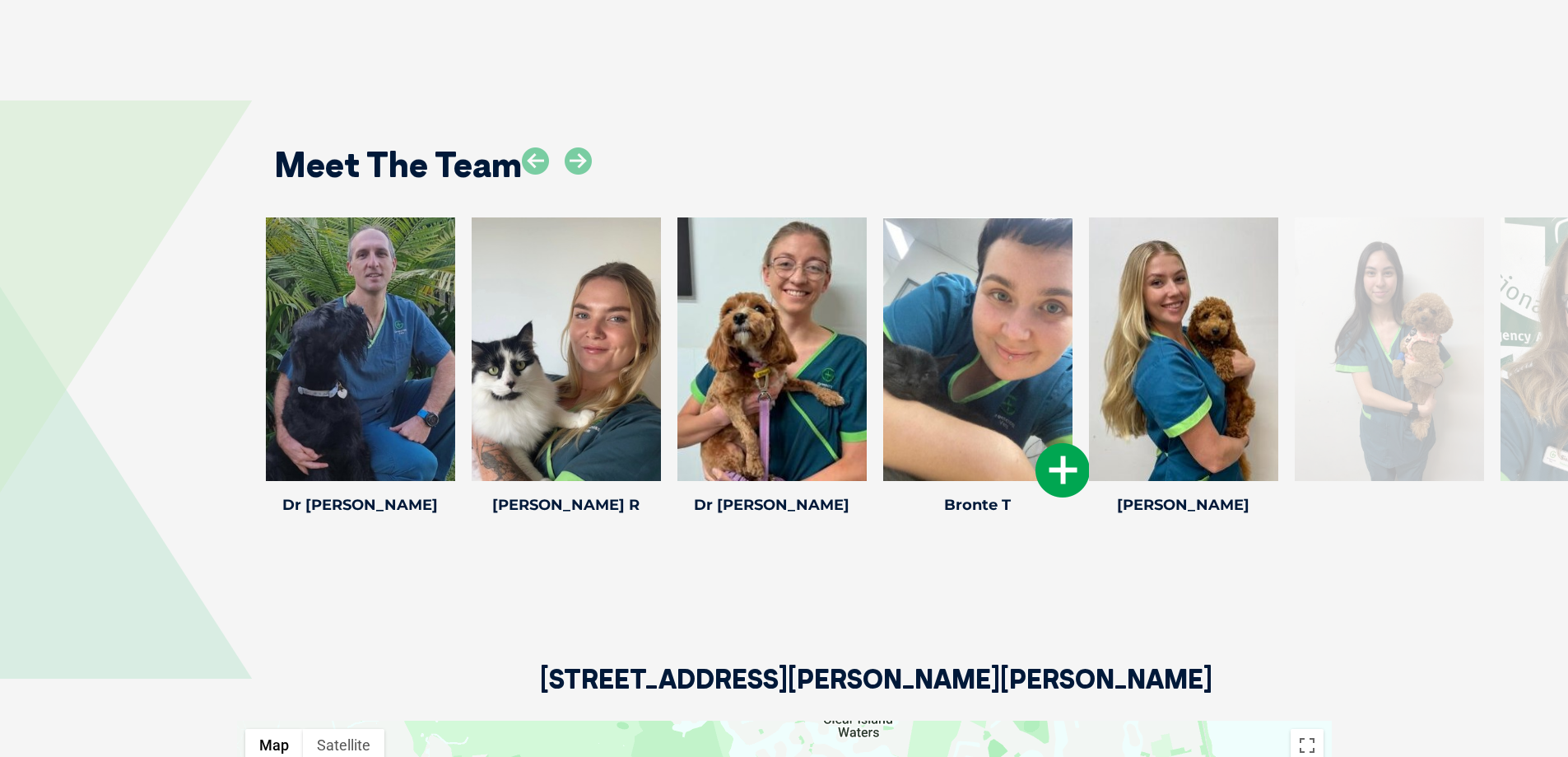
click at [1064, 443] on icon at bounding box center [1062, 470] width 54 height 54
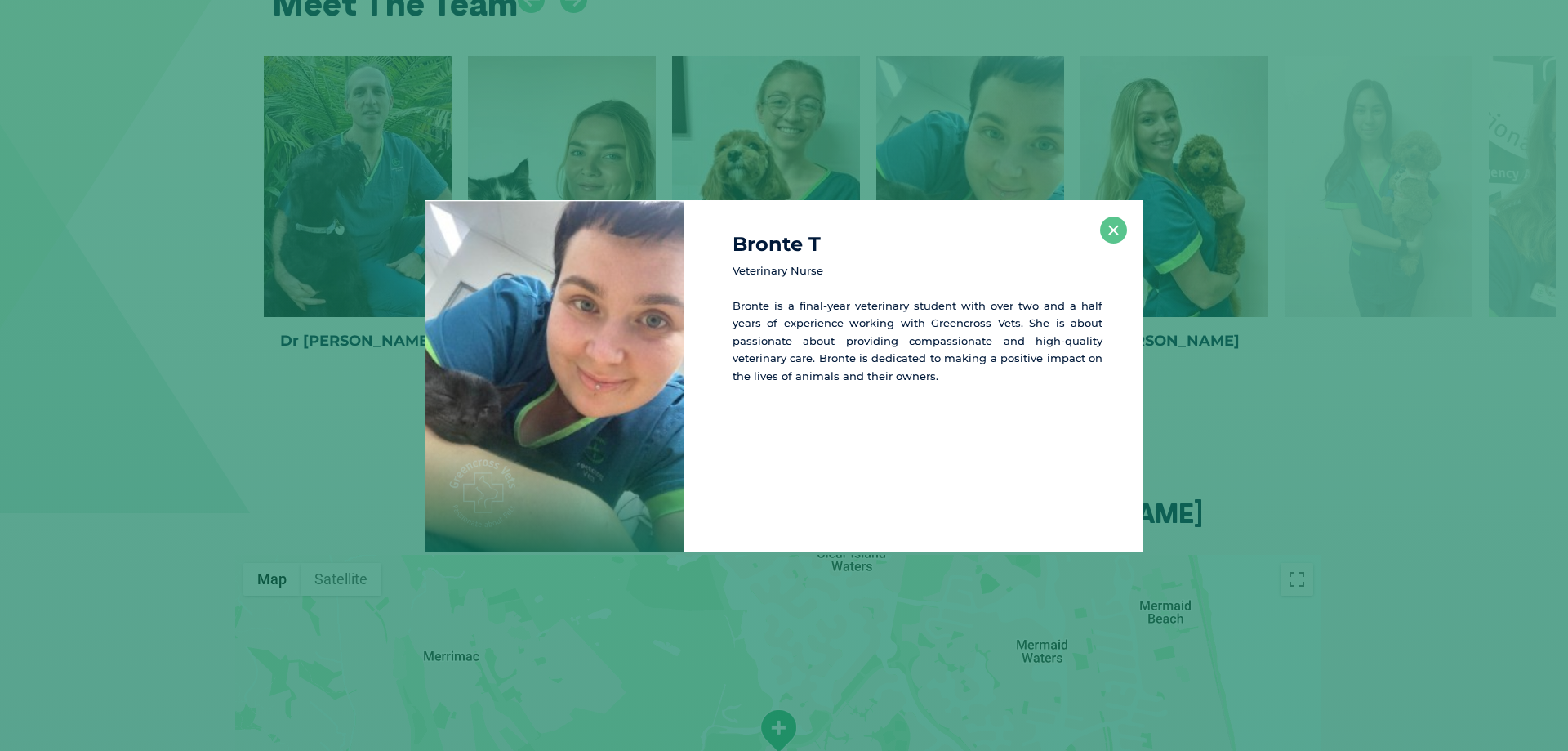
scroll to position [3292, 0]
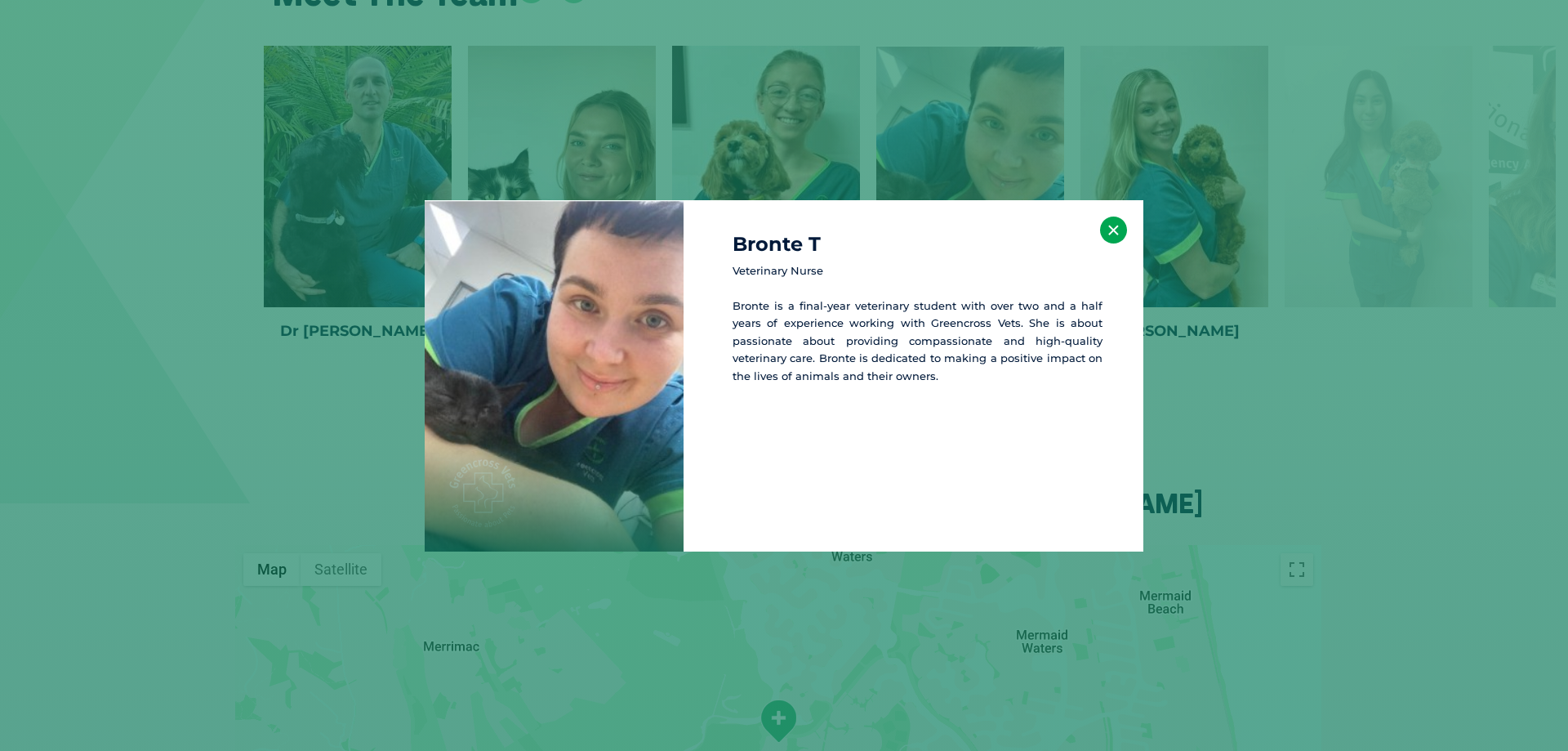
click at [1117, 226] on button "×" at bounding box center [1113, 229] width 27 height 27
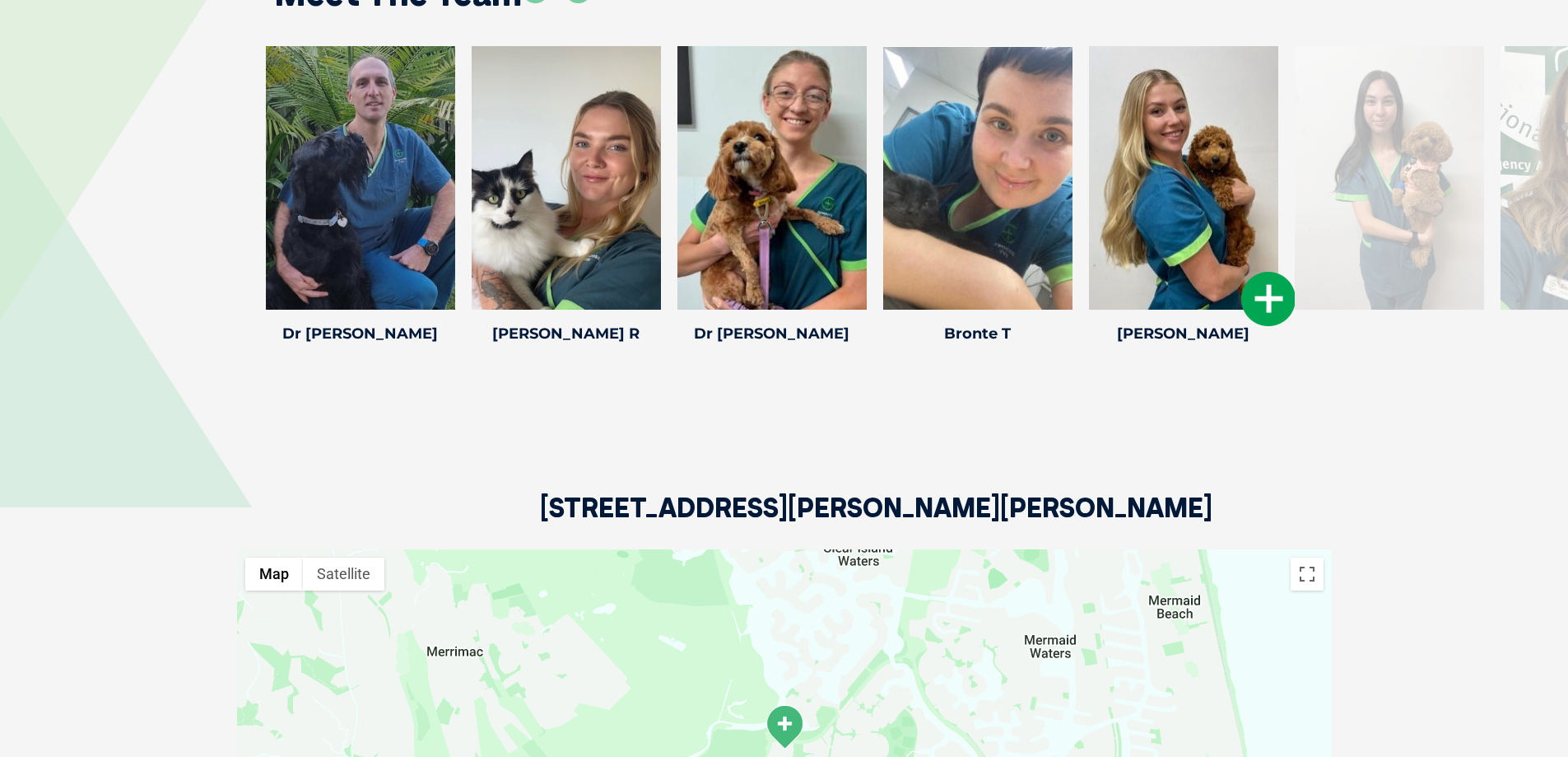
click at [1252, 271] on icon at bounding box center [1269, 298] width 54 height 54
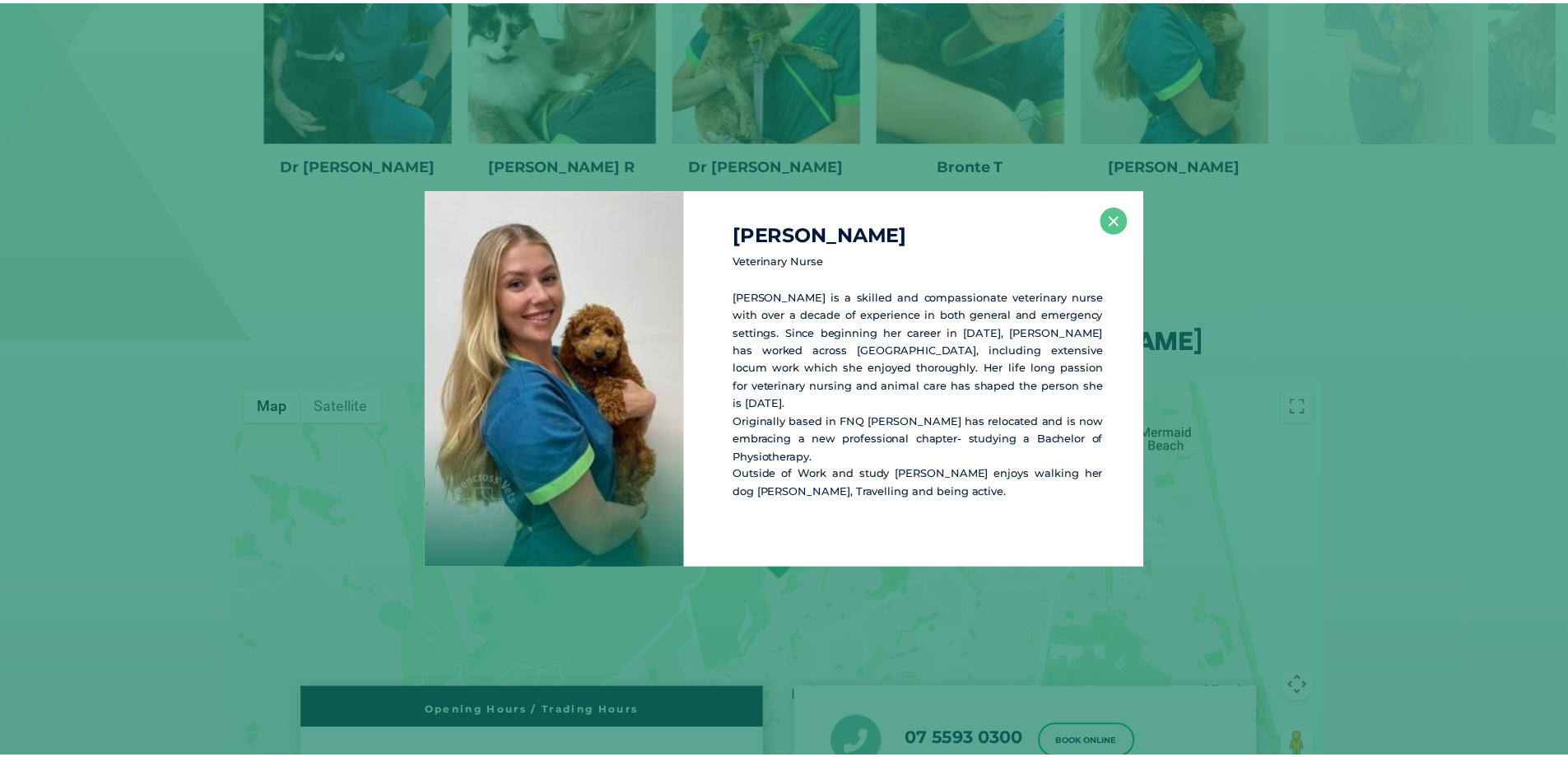
scroll to position [3487, 0]
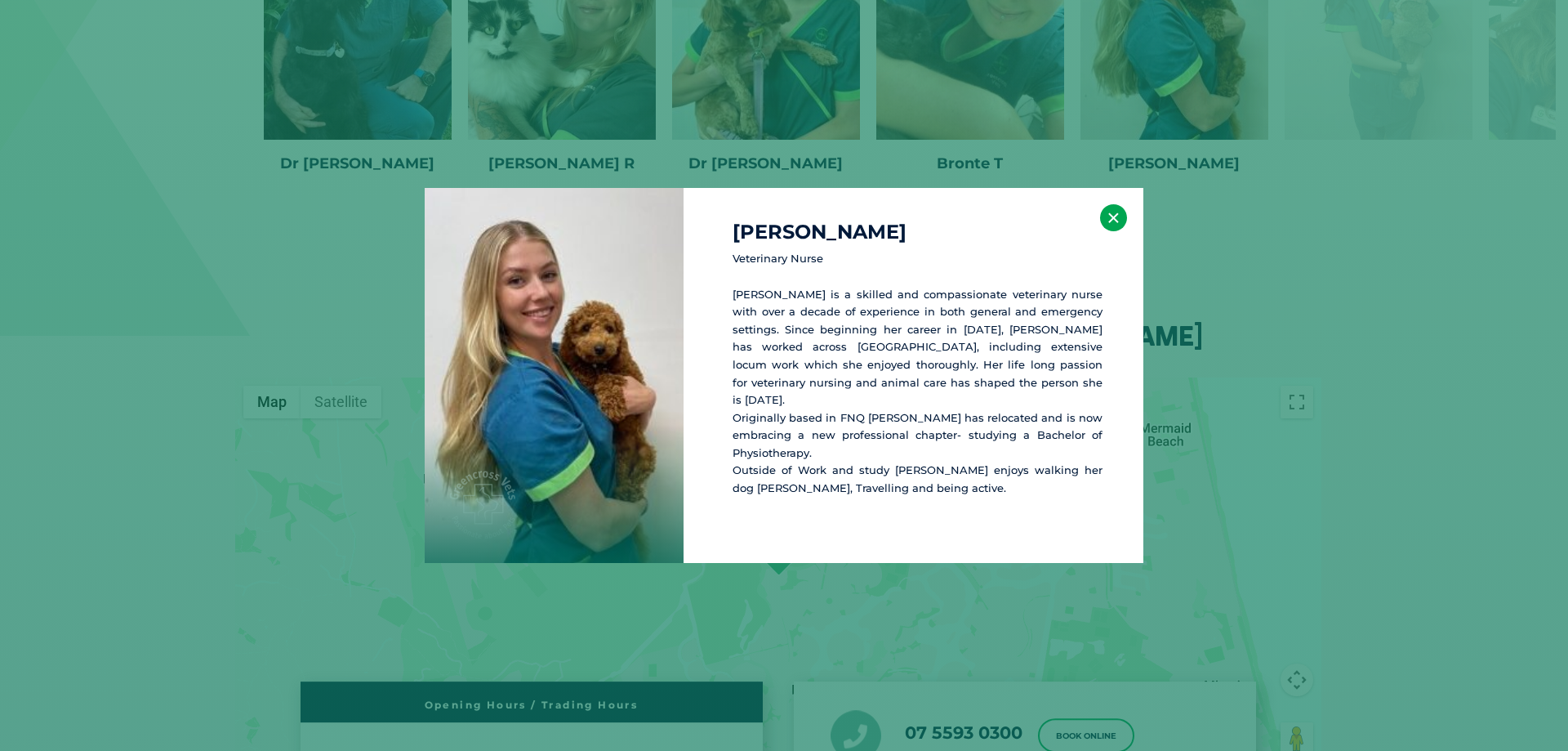
click at [1106, 231] on button "×" at bounding box center [1113, 217] width 27 height 27
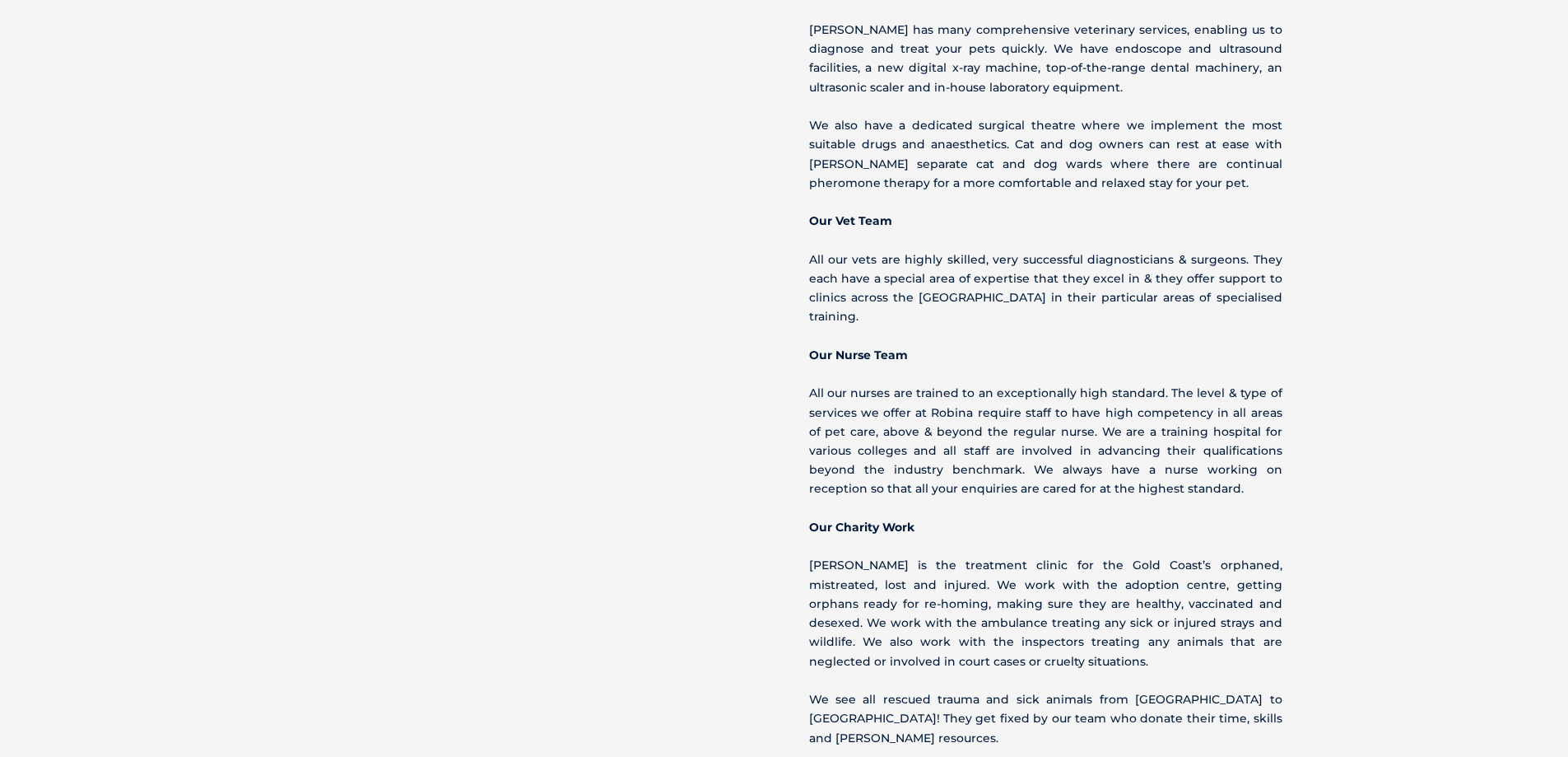
scroll to position [1265, 0]
